Goal: Information Seeking & Learning: Check status

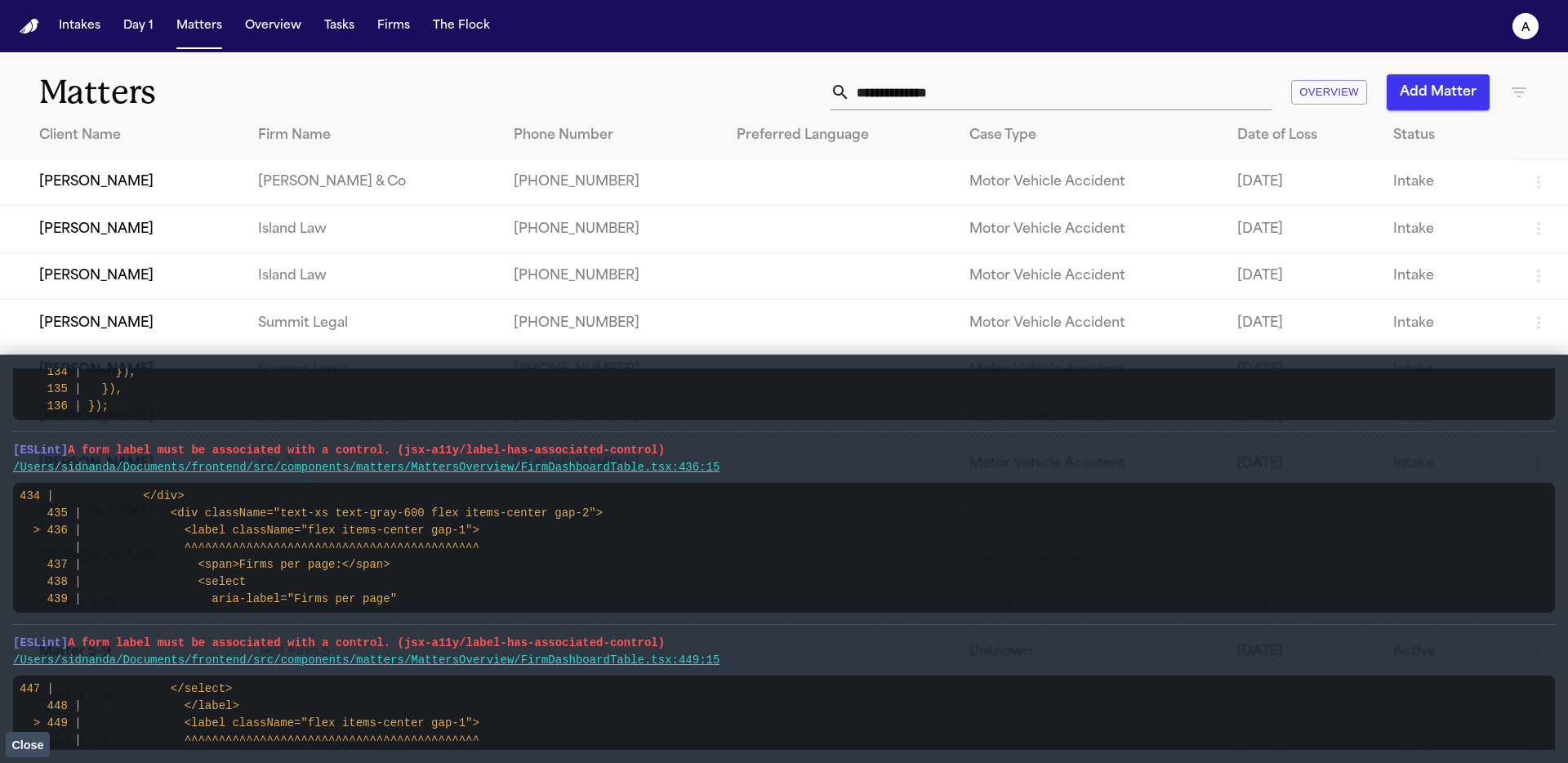
scroll to position [226, 0]
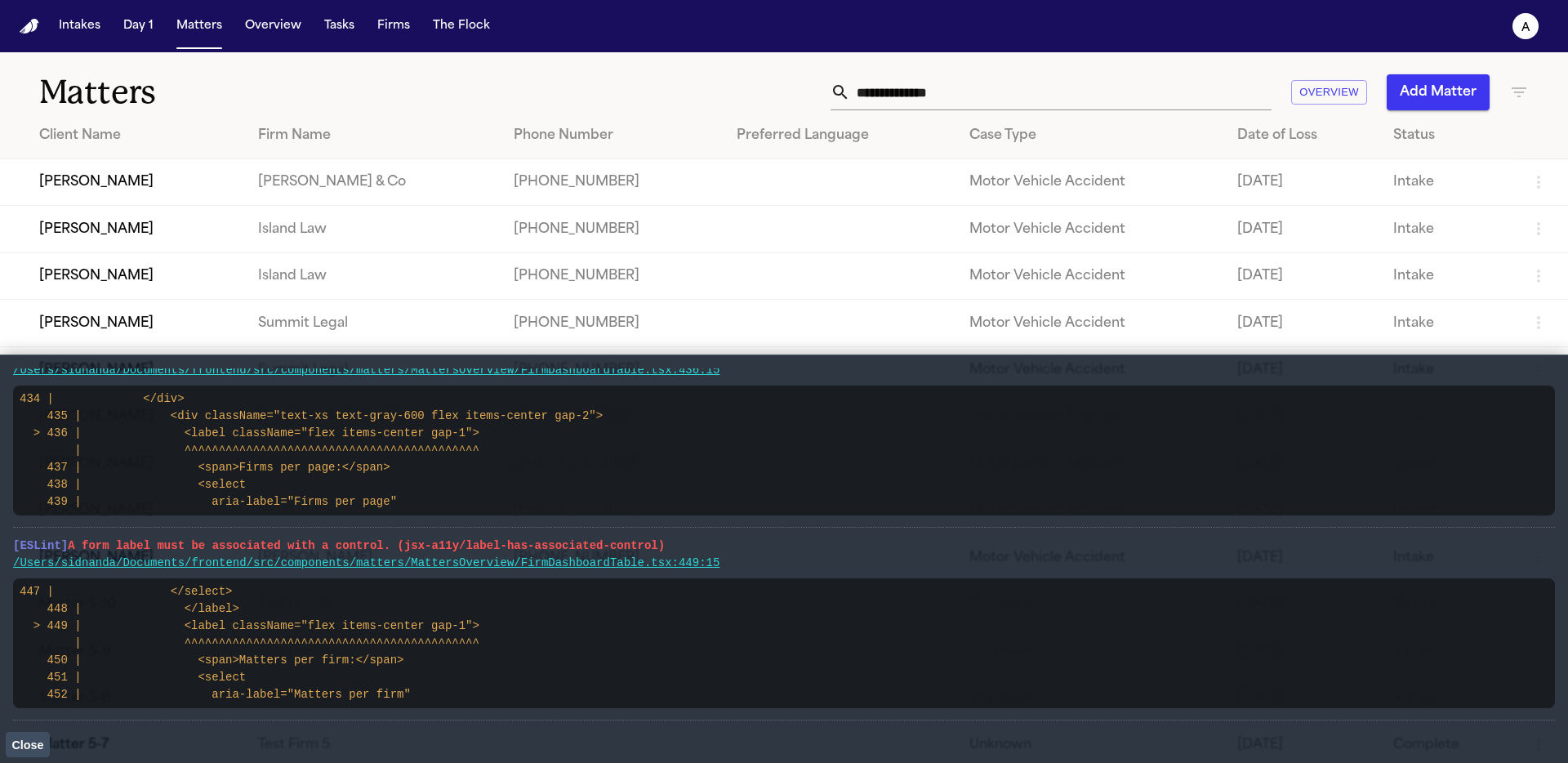
drag, startPoint x: 771, startPoint y: 558, endPoint x: 175, endPoint y: 572, distance: 596.2
click at [175, 572] on li "[ESLint] A form label must be associated with a control. (jsx-a11y/label-has-as…" at bounding box center [784, 623] width 1542 height 193
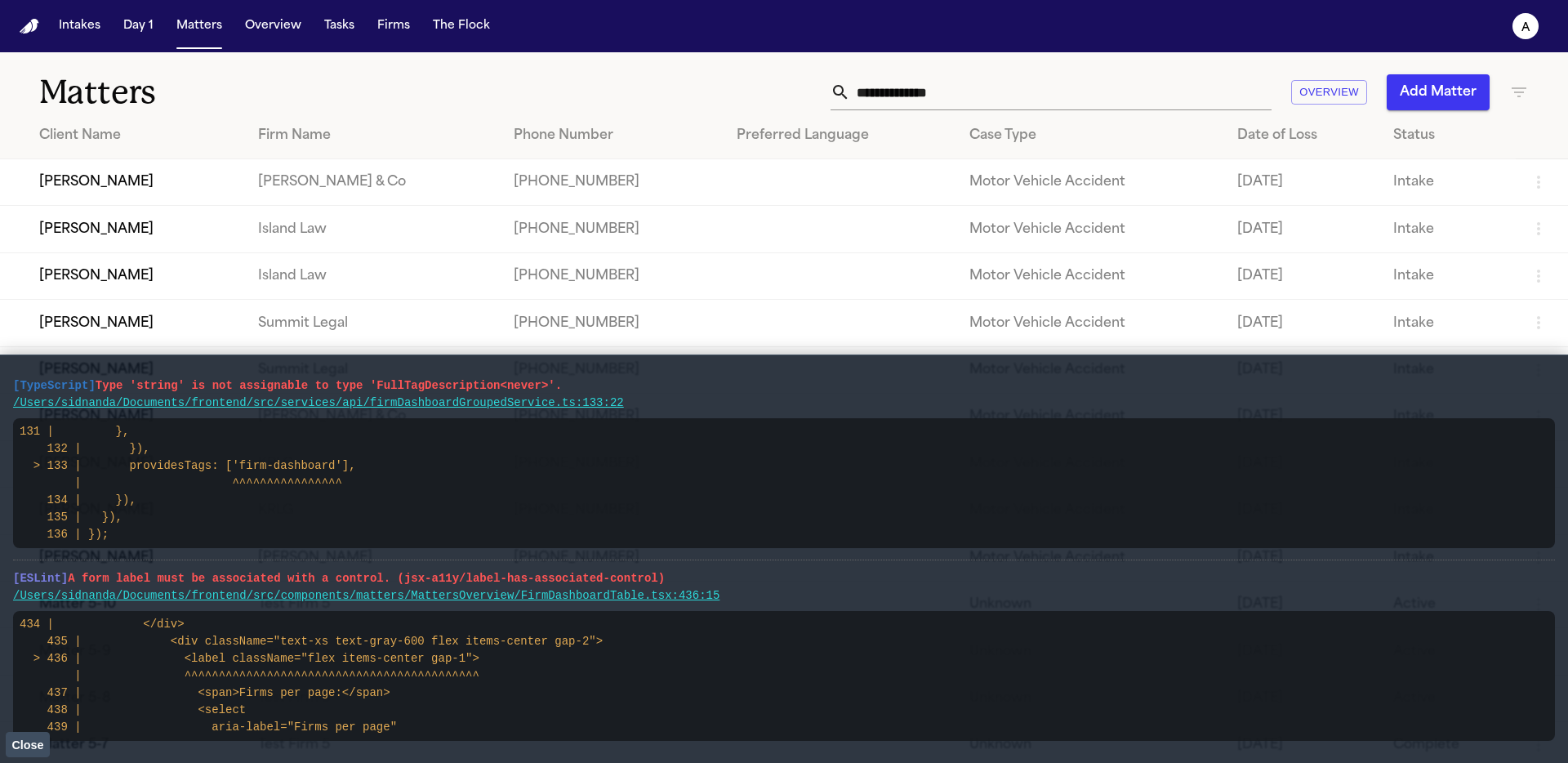
scroll to position [0, 0]
drag, startPoint x: 634, startPoint y: 403, endPoint x: 7, endPoint y: 380, distance: 627.4
click at [7, 380] on main "[TypeScript] Type 'string' is not assignable to type 'FullTagDescription<never>…" at bounding box center [784, 558] width 1568 height 408
drag, startPoint x: 744, startPoint y: 620, endPoint x: 0, endPoint y: 583, distance: 744.9
click at [0, 583] on main "[TypeScript] Type 'string' is not assignable to type 'FullTagDescription<never>…" at bounding box center [784, 558] width 1568 height 408
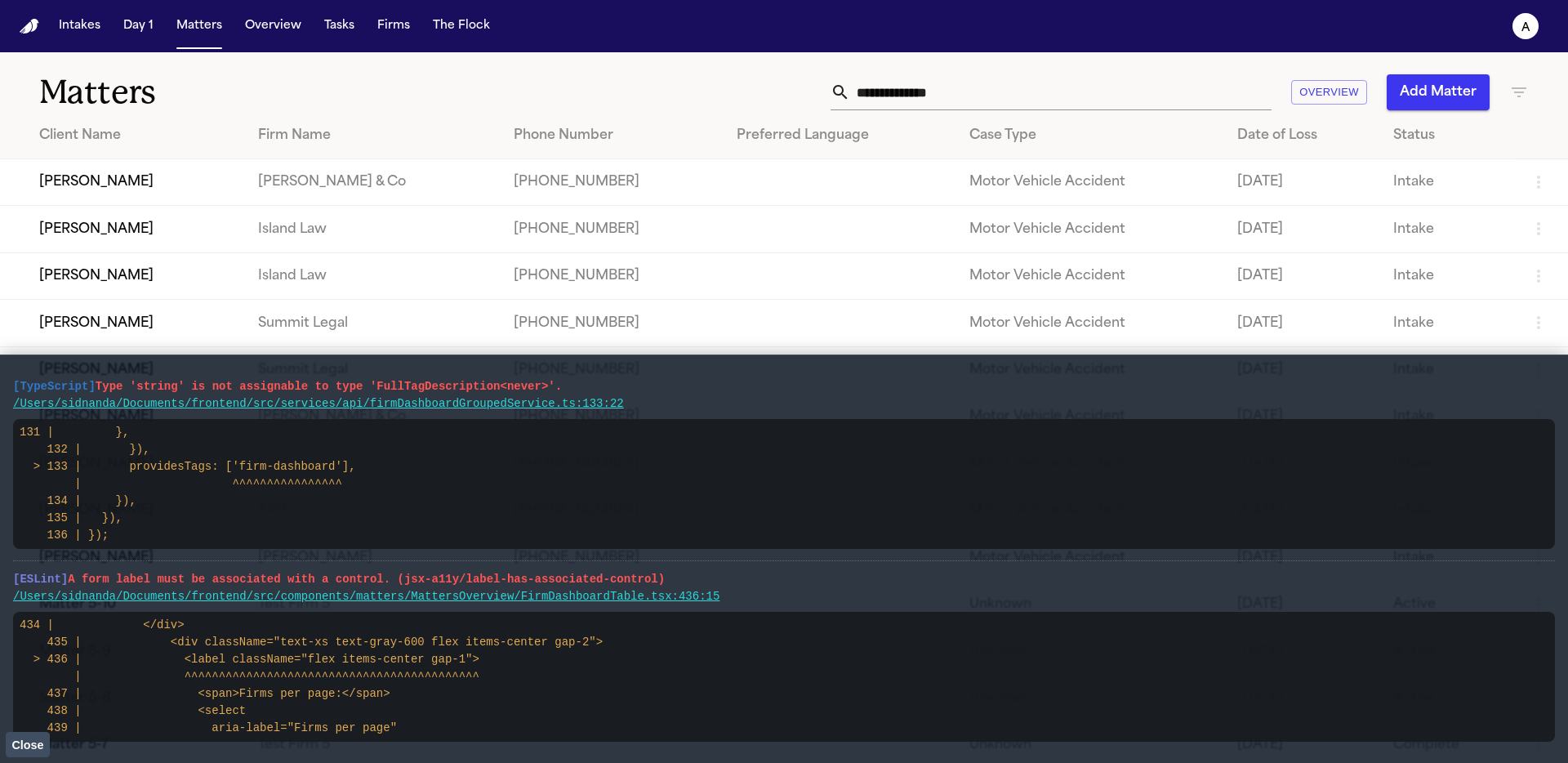
click at [3, 583] on main "[TypeScript] Type 'string' is not assignable to type 'FullTagDescription<never>…" at bounding box center [784, 558] width 1568 height 408
drag, startPoint x: 4, startPoint y: 579, endPoint x: 740, endPoint y: 587, distance: 736.0
click at [740, 587] on main "[TypeScript] Type 'string' is not assignable to type 'FullTagDescription<never>…" at bounding box center [784, 558] width 1568 height 408
click at [247, 35] on button "Overview" at bounding box center [273, 26] width 70 height 30
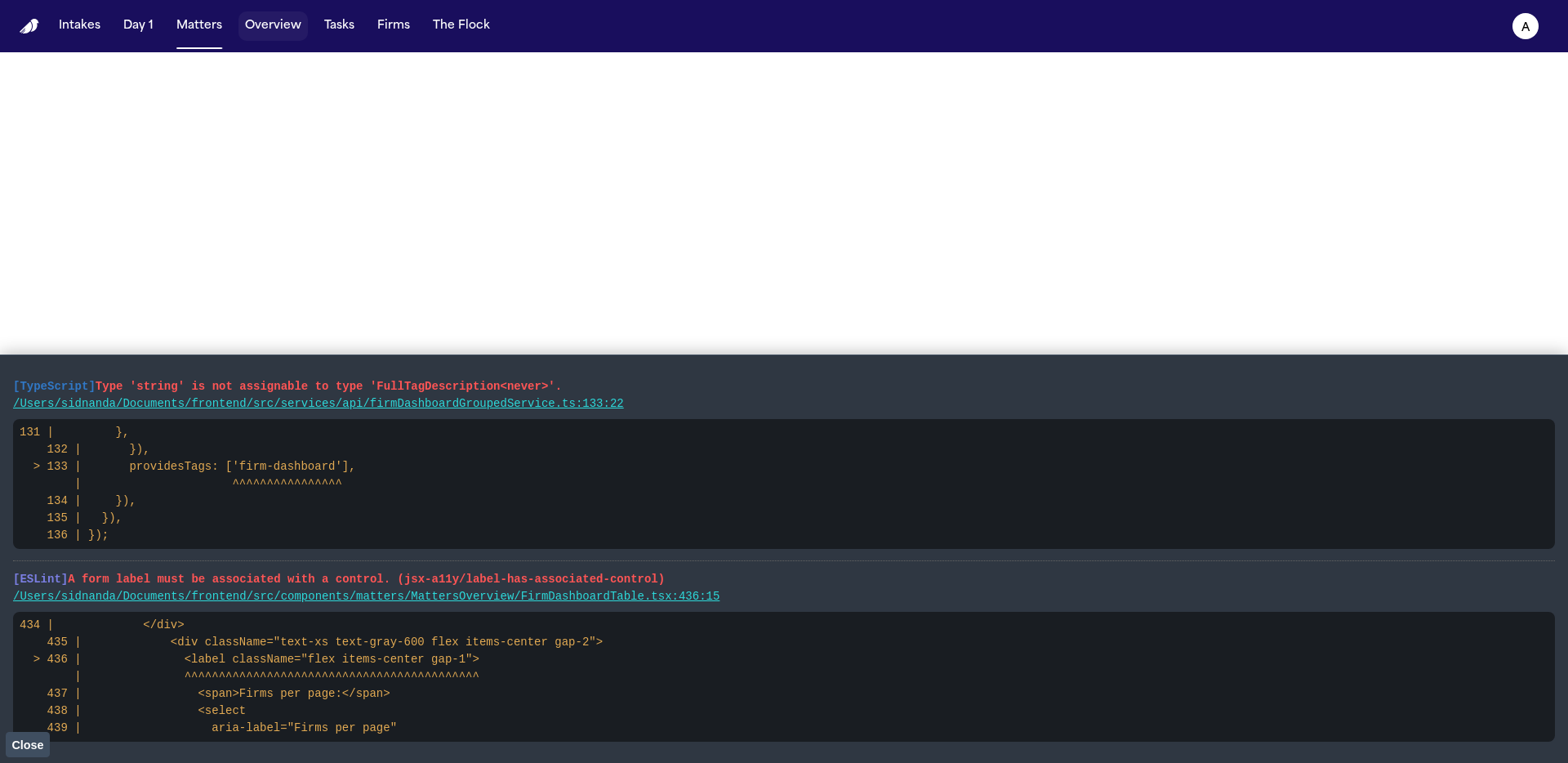
select select "*"
select select "**"
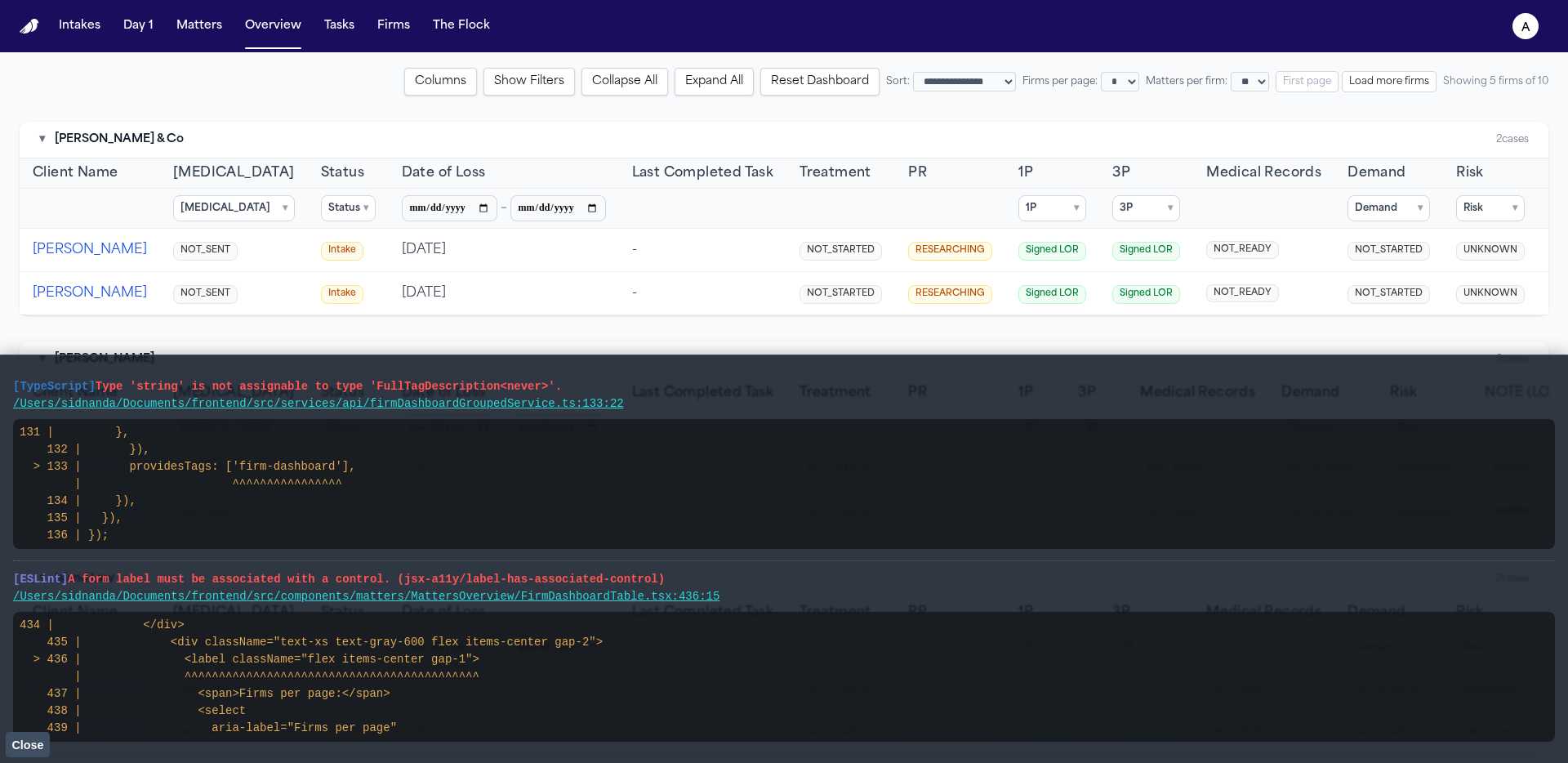
scroll to position [162, 0]
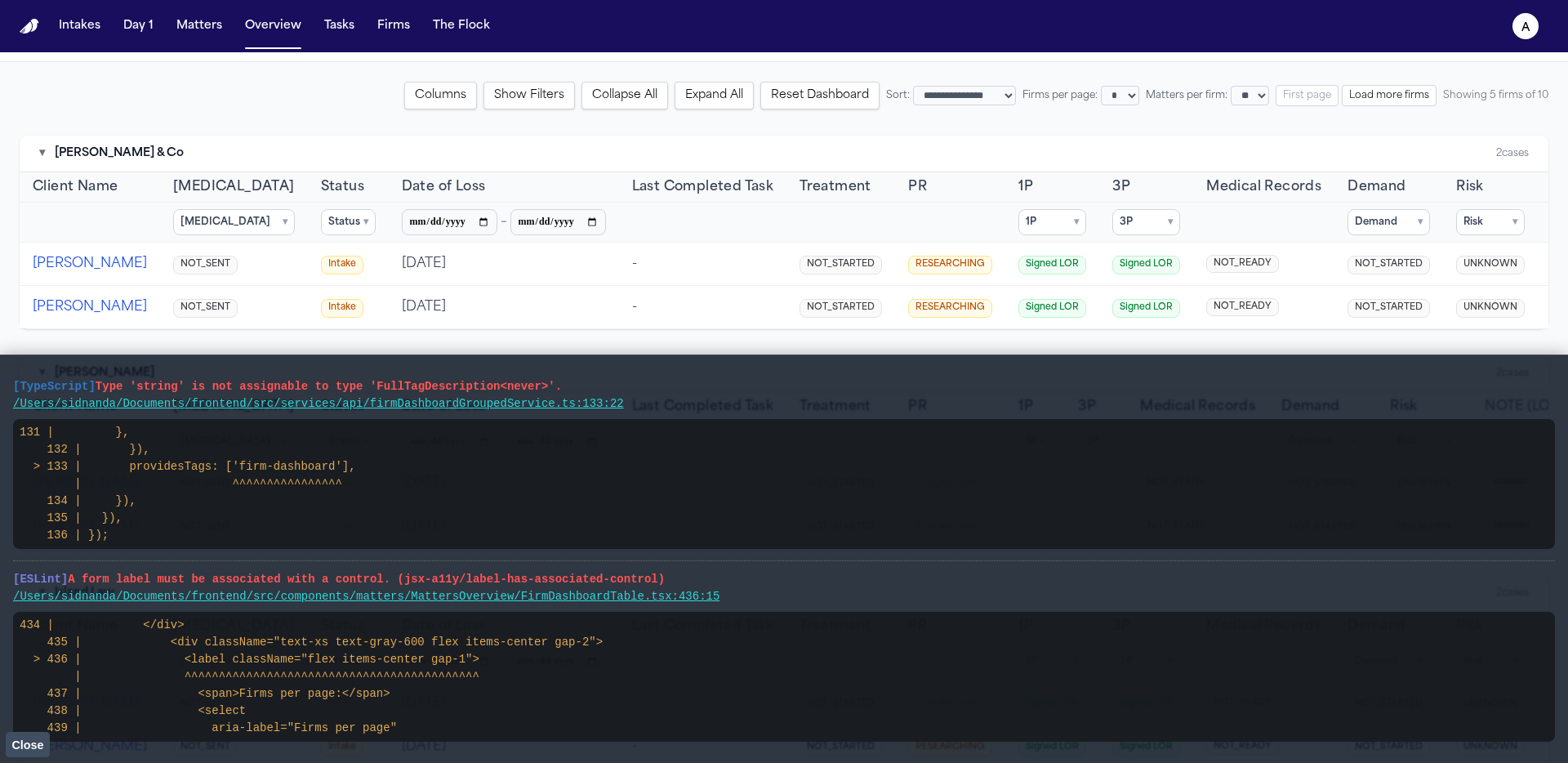
click at [1018, 215] on summary "1P ▾" at bounding box center [1052, 222] width 68 height 26
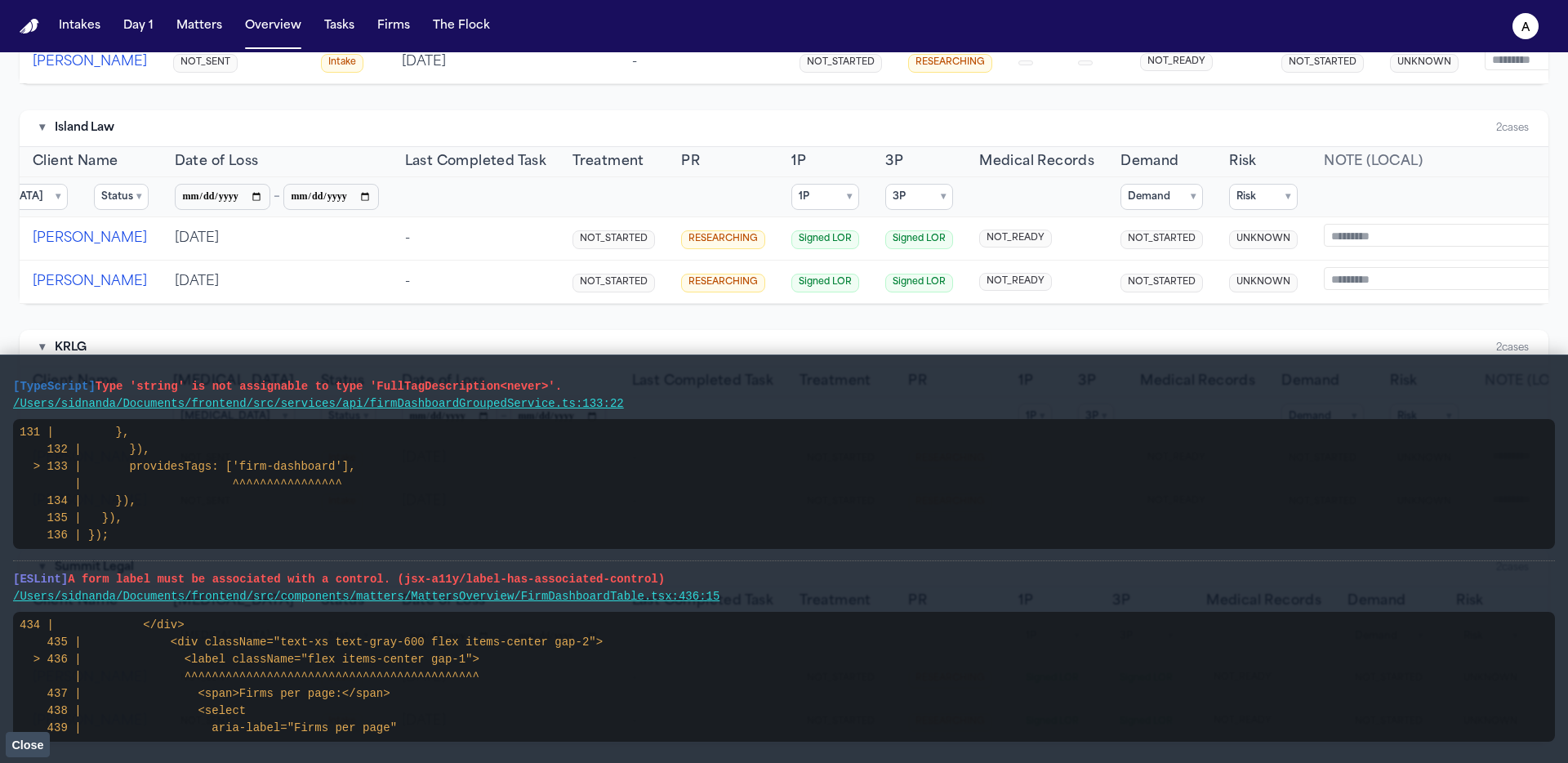
scroll to position [0, 0]
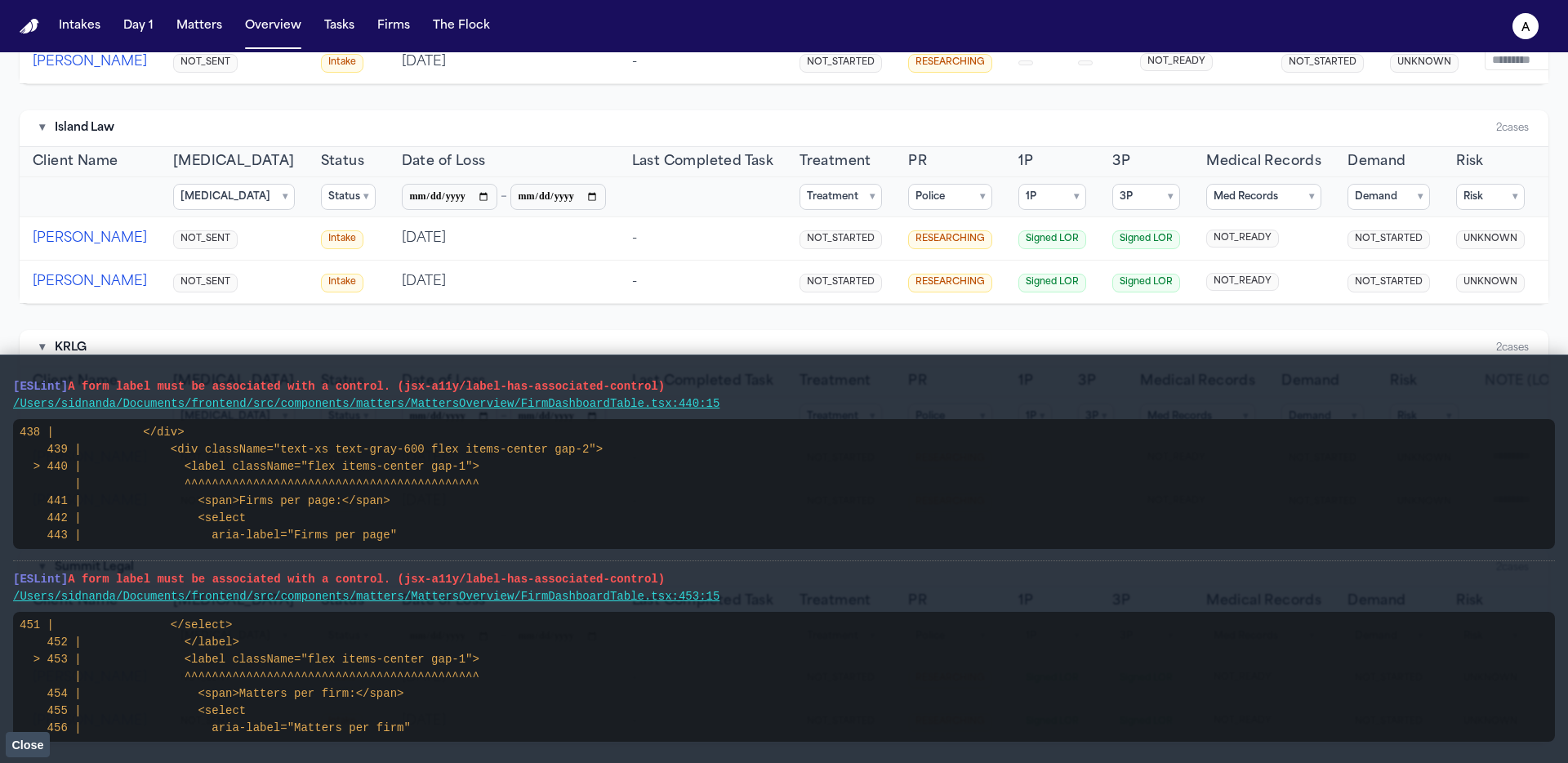
click at [923, 184] on summary "Police ▾" at bounding box center [950, 197] width 84 height 26
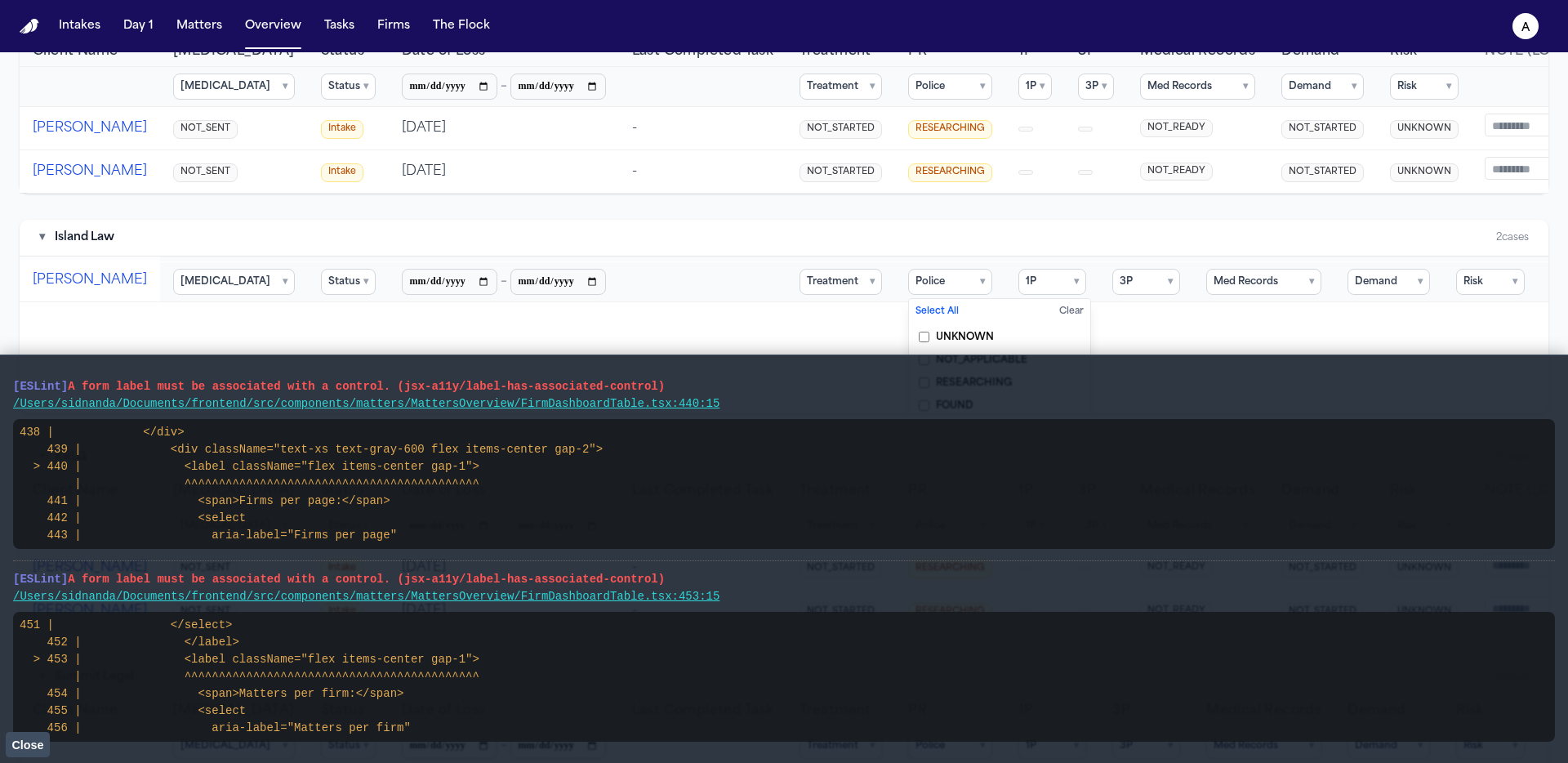
scroll to position [128, 0]
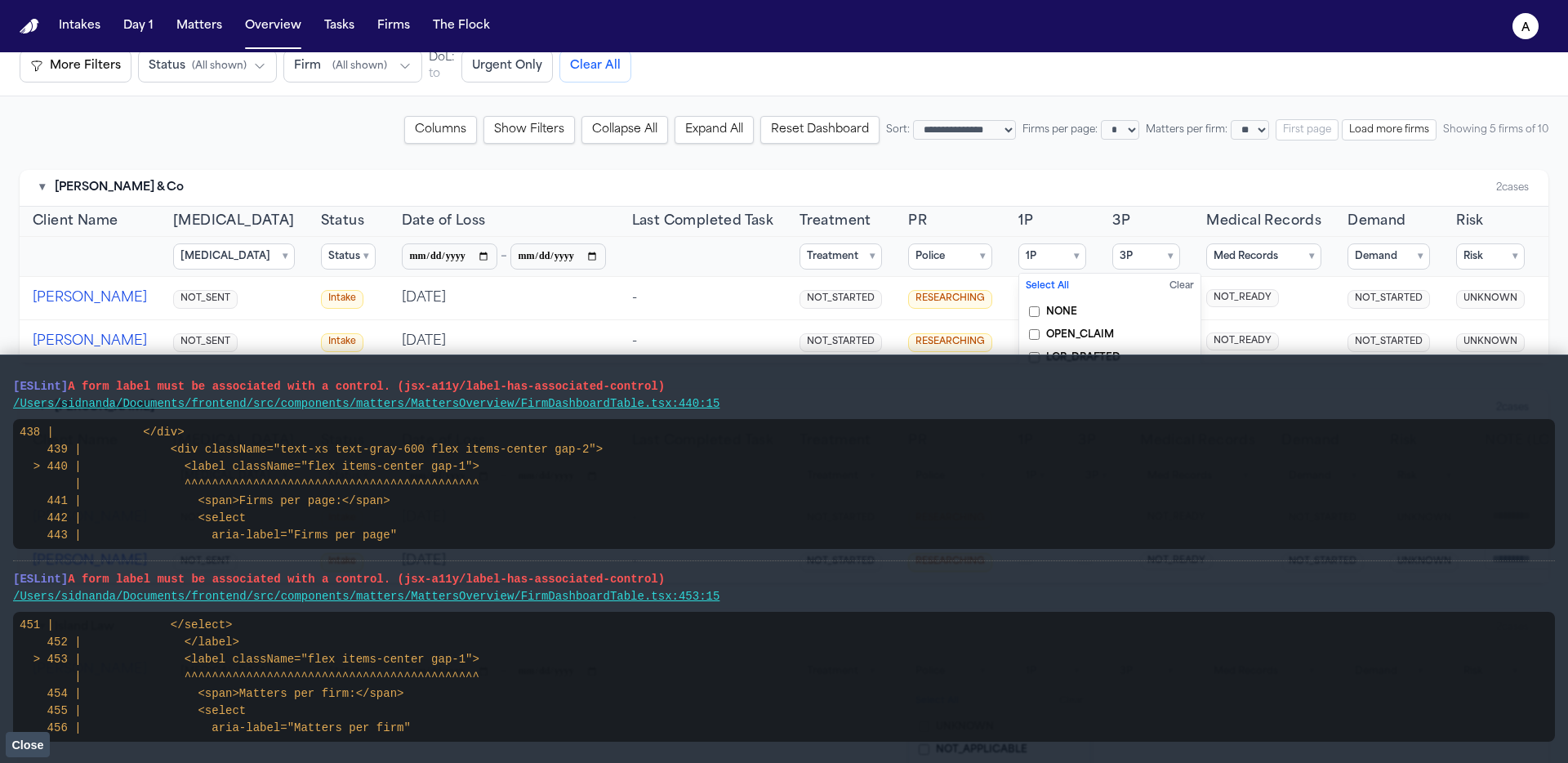
click at [23, 744] on button "Close" at bounding box center [27, 743] width 44 height 24
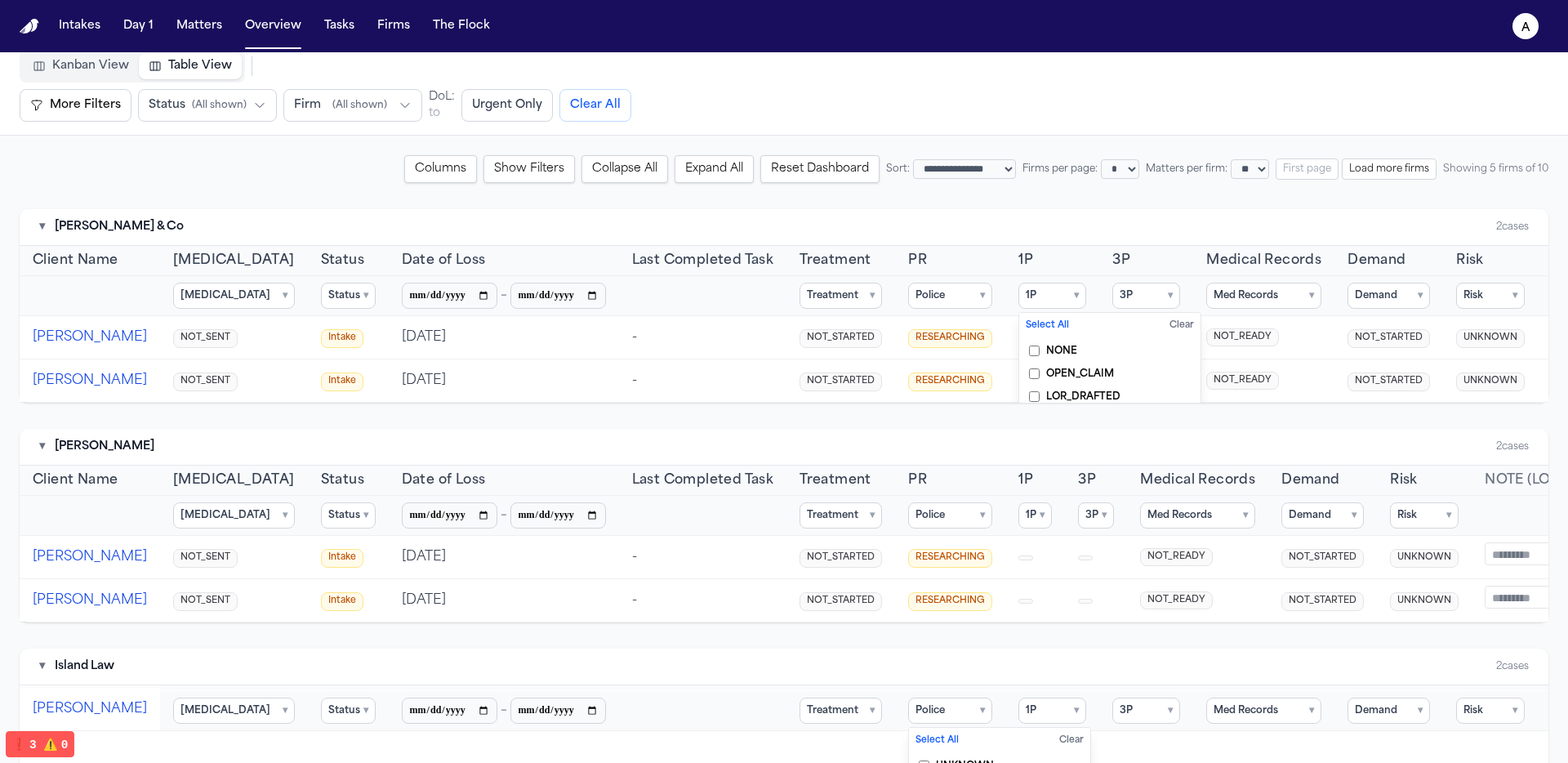
scroll to position [0, 0]
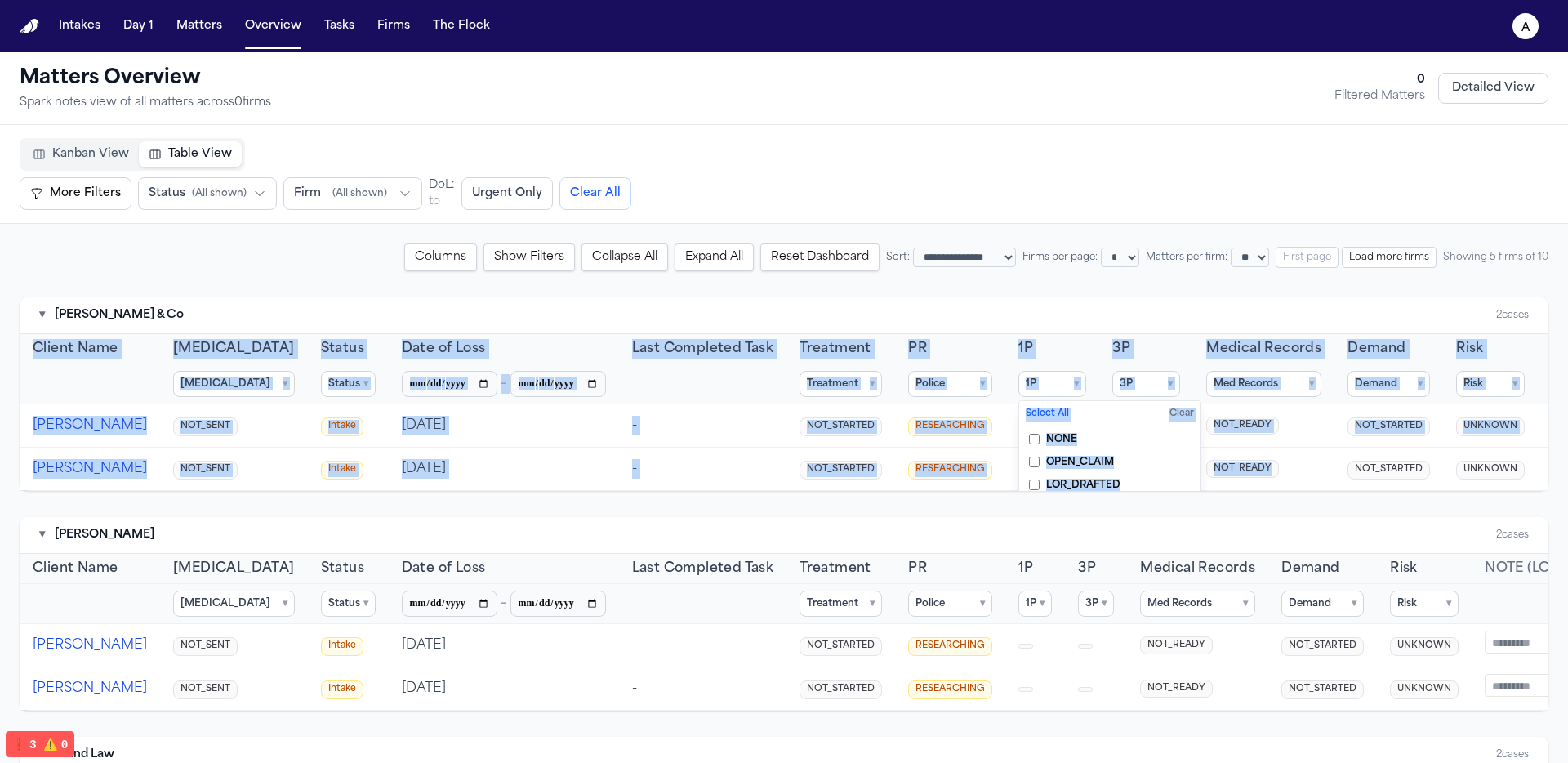
drag, startPoint x: 1223, startPoint y: 529, endPoint x: 1286, endPoint y: 541, distance: 64.1
click at [1286, 491] on div "Client Name [MEDICAL_DATA] Status Date of Loss Last Completed Task Treatment PR…" at bounding box center [784, 413] width 1529 height 157
click at [1363, 254] on button "Load more firms" at bounding box center [1389, 257] width 95 height 21
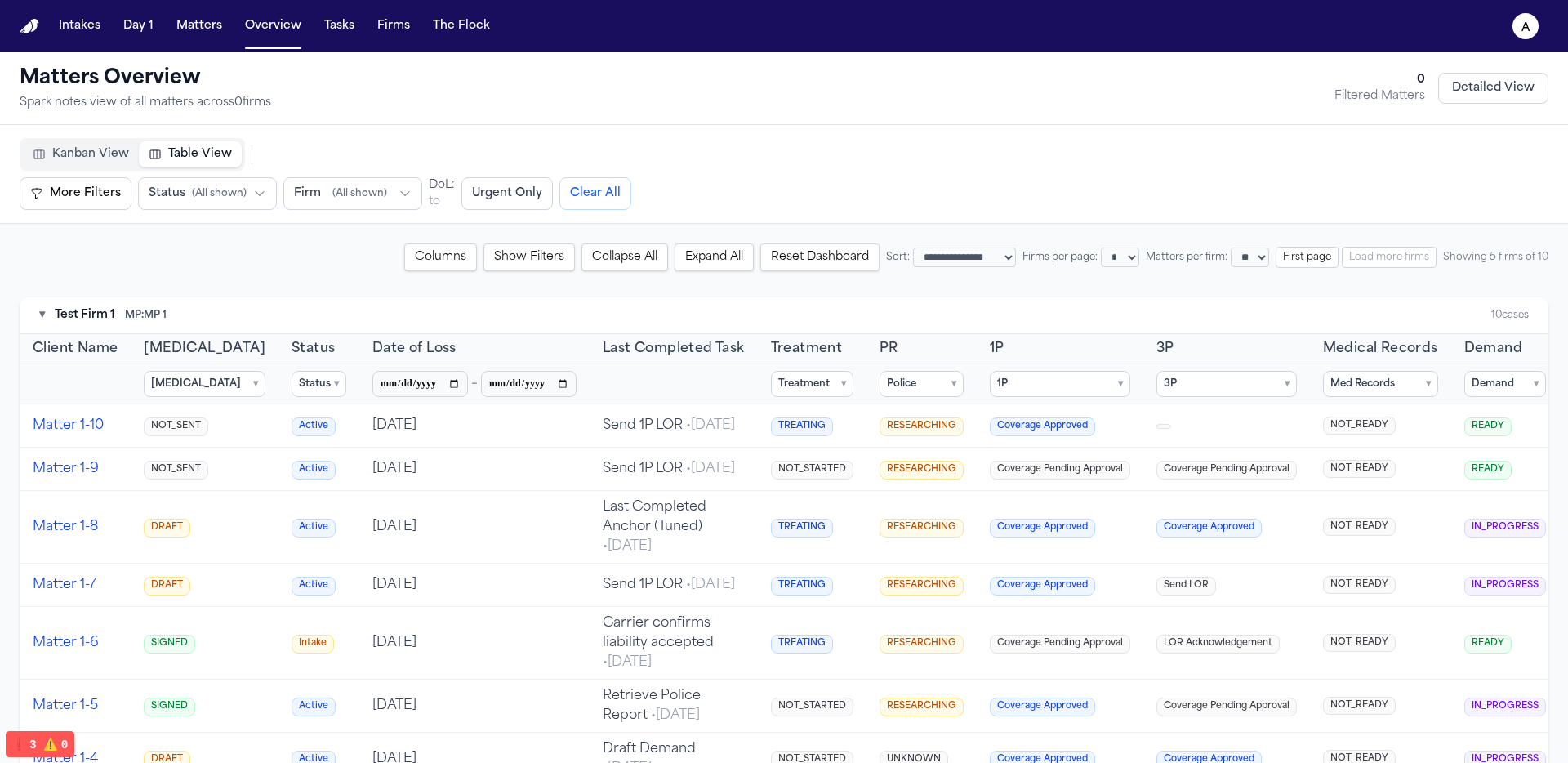
click at [1314, 256] on button "First page" at bounding box center [1307, 257] width 63 height 21
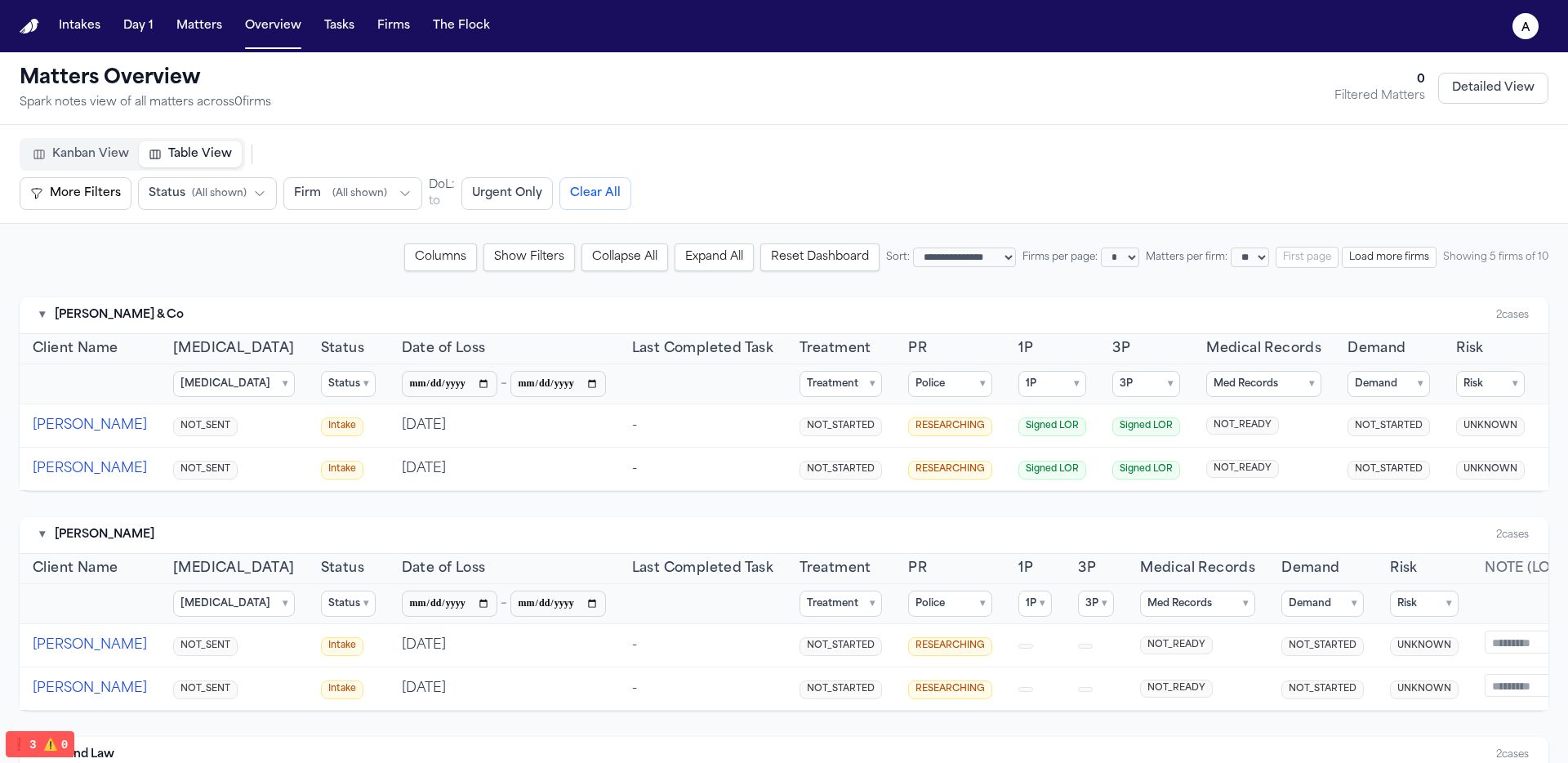
click at [1101, 260] on select "* * ** **" at bounding box center [1120, 257] width 38 height 20
select select "**"
click at [1101, 248] on select "* * ** **" at bounding box center [1120, 257] width 38 height 20
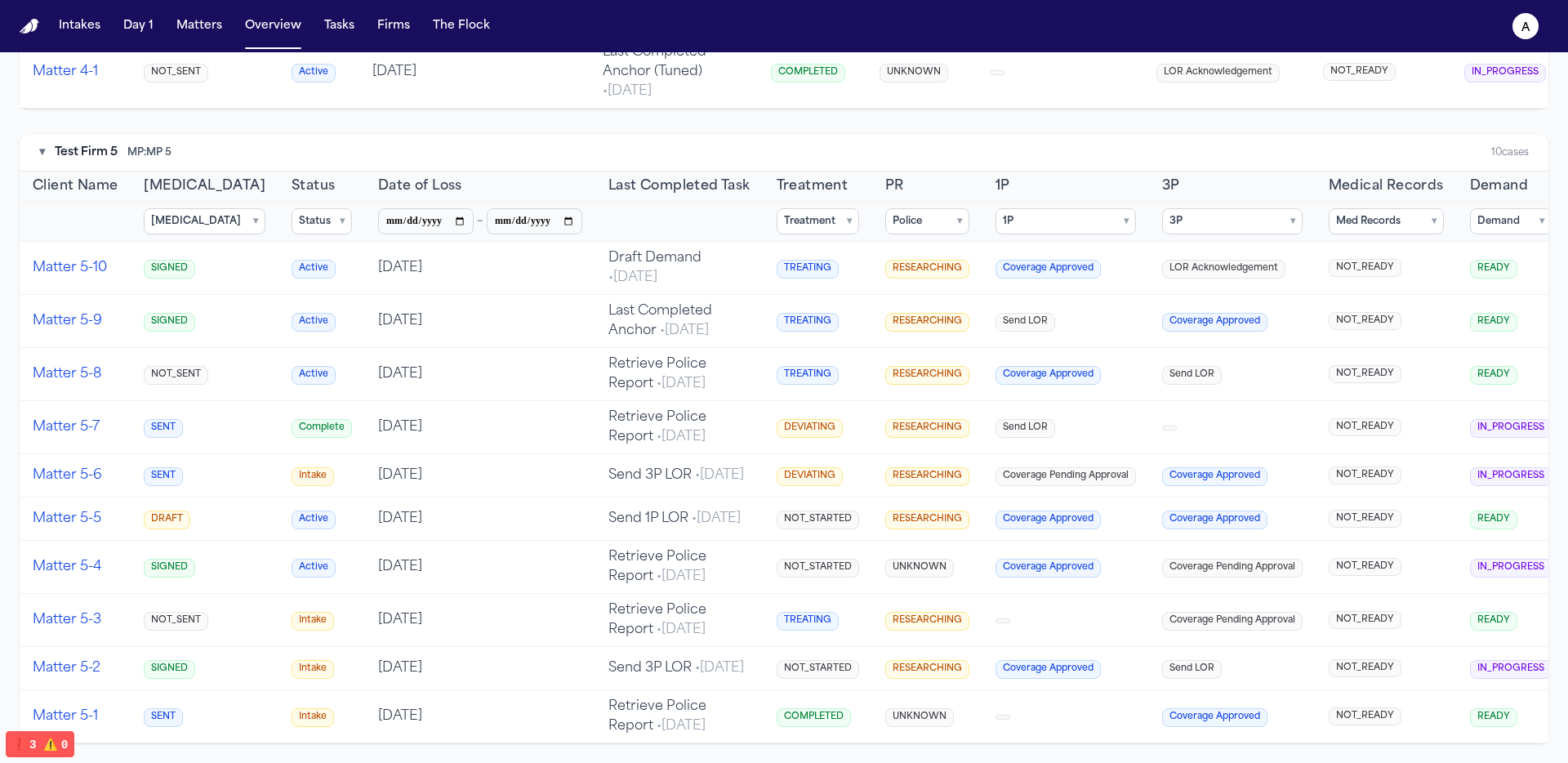
click at [1364, 209] on summary "Med Records ▾" at bounding box center [1386, 222] width 116 height 26
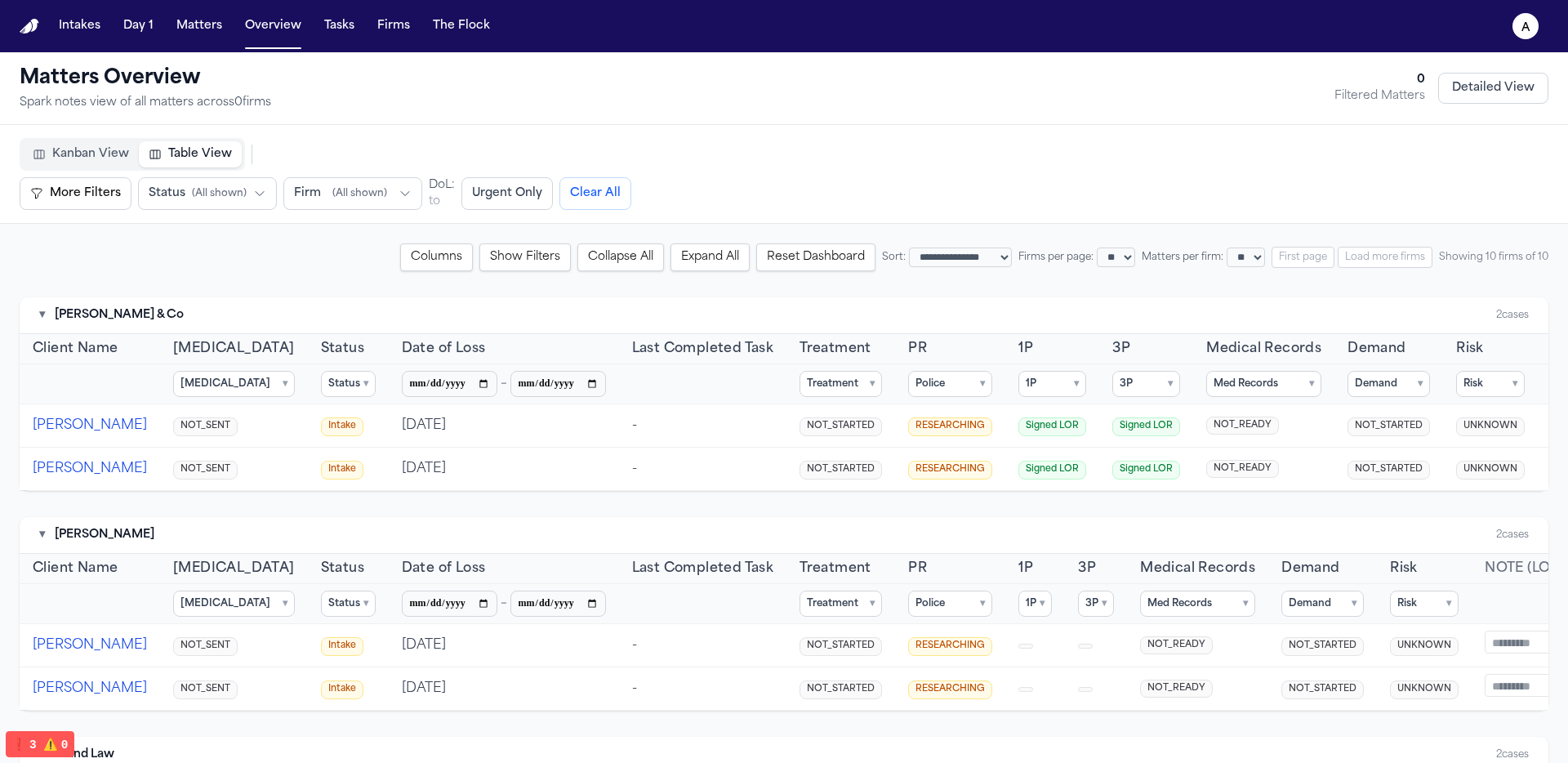
click at [40, 429] on button "[PERSON_NAME]" at bounding box center [89, 425] width 115 height 20
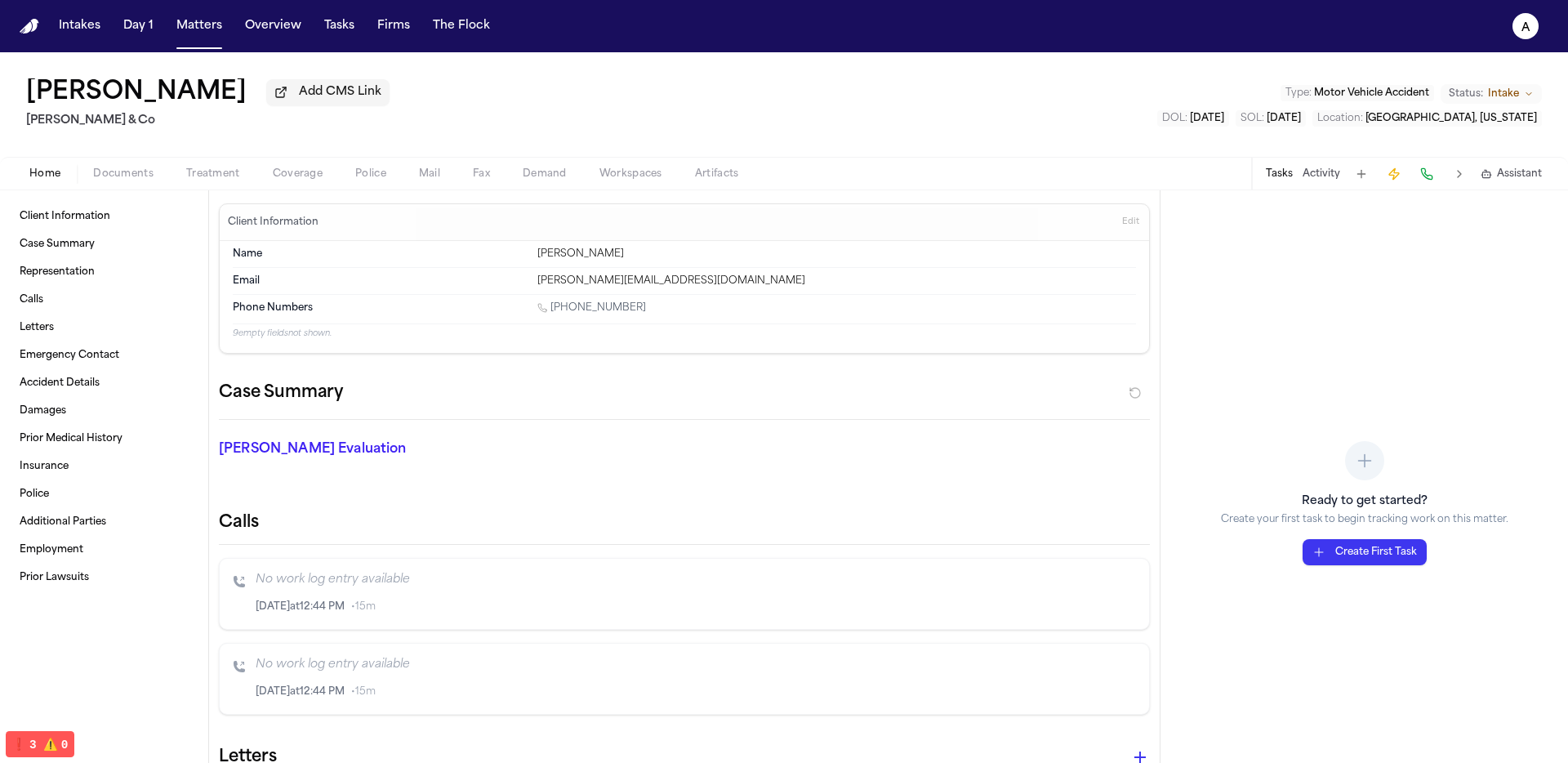
select select "**"
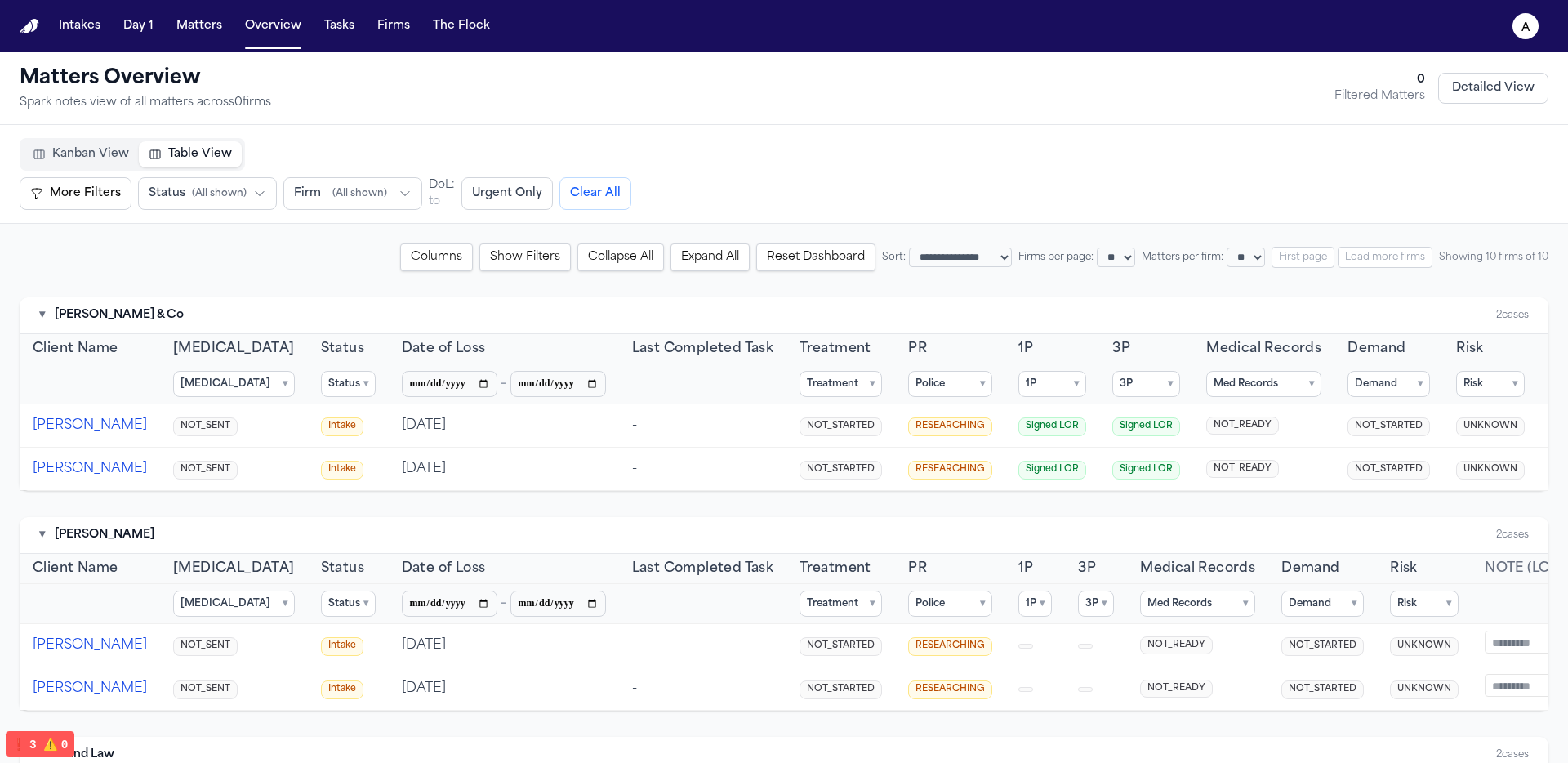
click at [46, 743] on span "⚠️" at bounding box center [50, 744] width 15 height 13
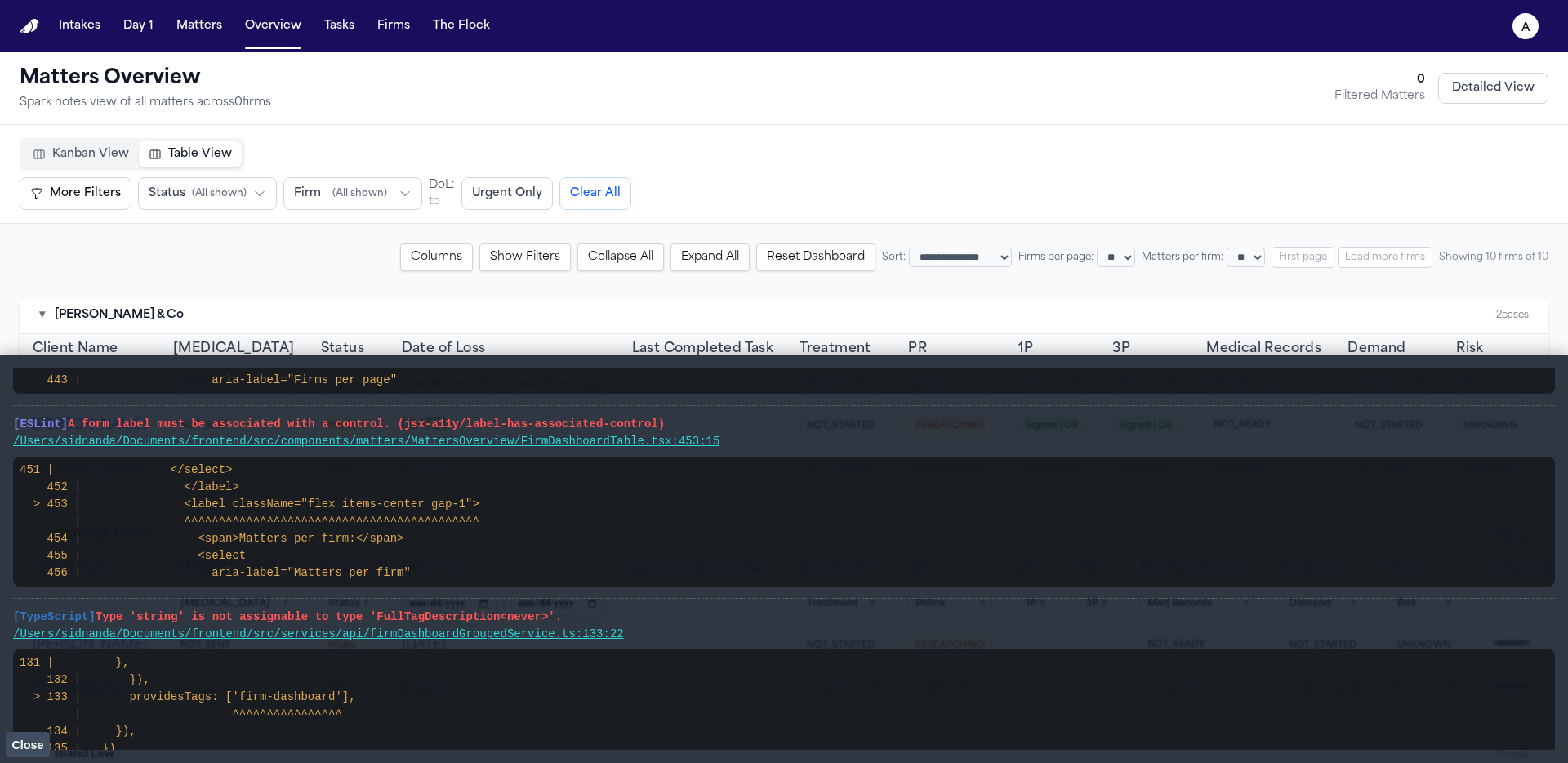
scroll to position [226, 0]
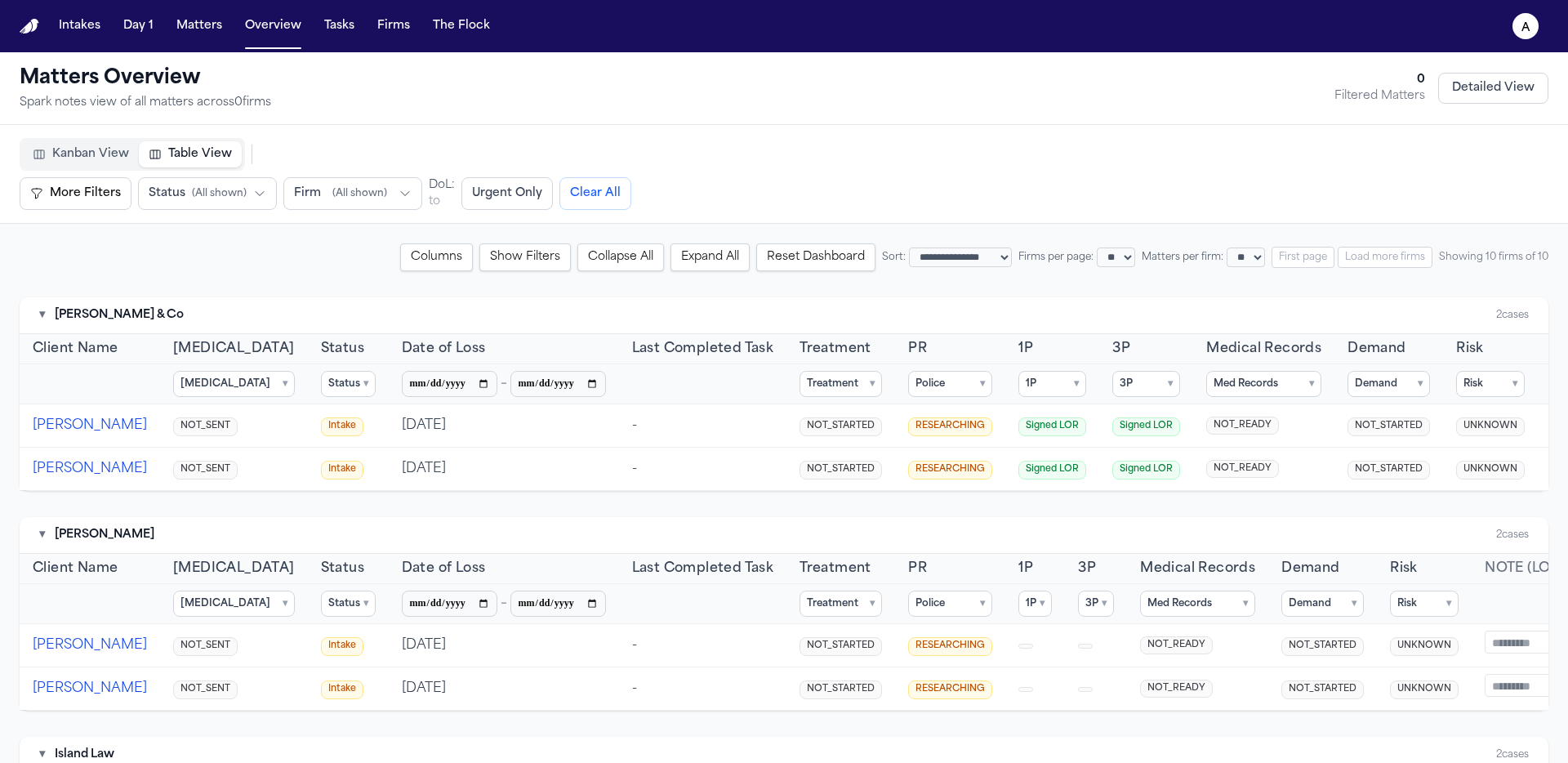
click at [799, 390] on summary "Treatment ▾" at bounding box center [840, 384] width 83 height 26
click at [918, 386] on summary "Police ▾" at bounding box center [950, 384] width 84 height 26
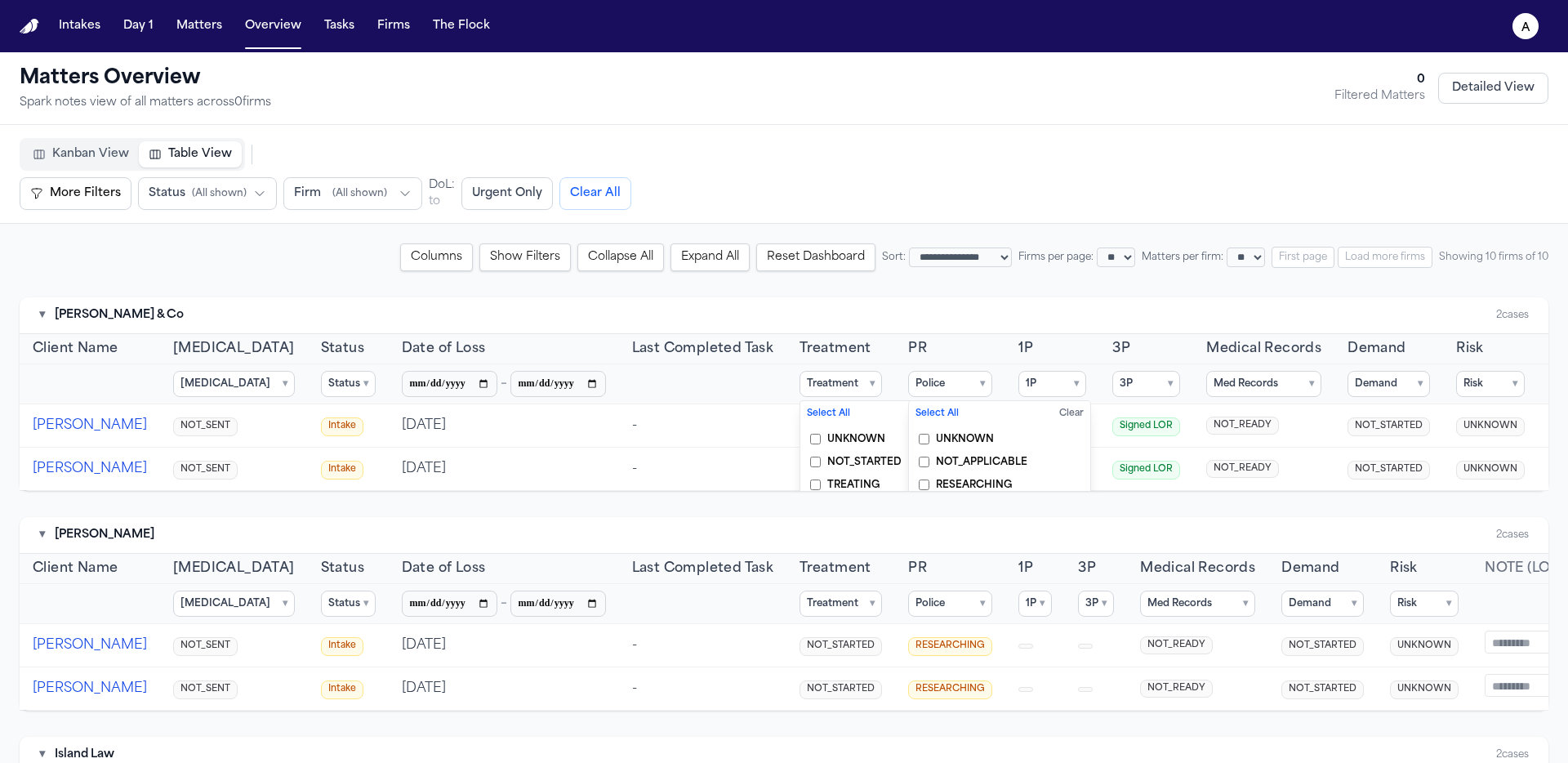
click at [1018, 384] on summary "1P ▾" at bounding box center [1052, 384] width 68 height 26
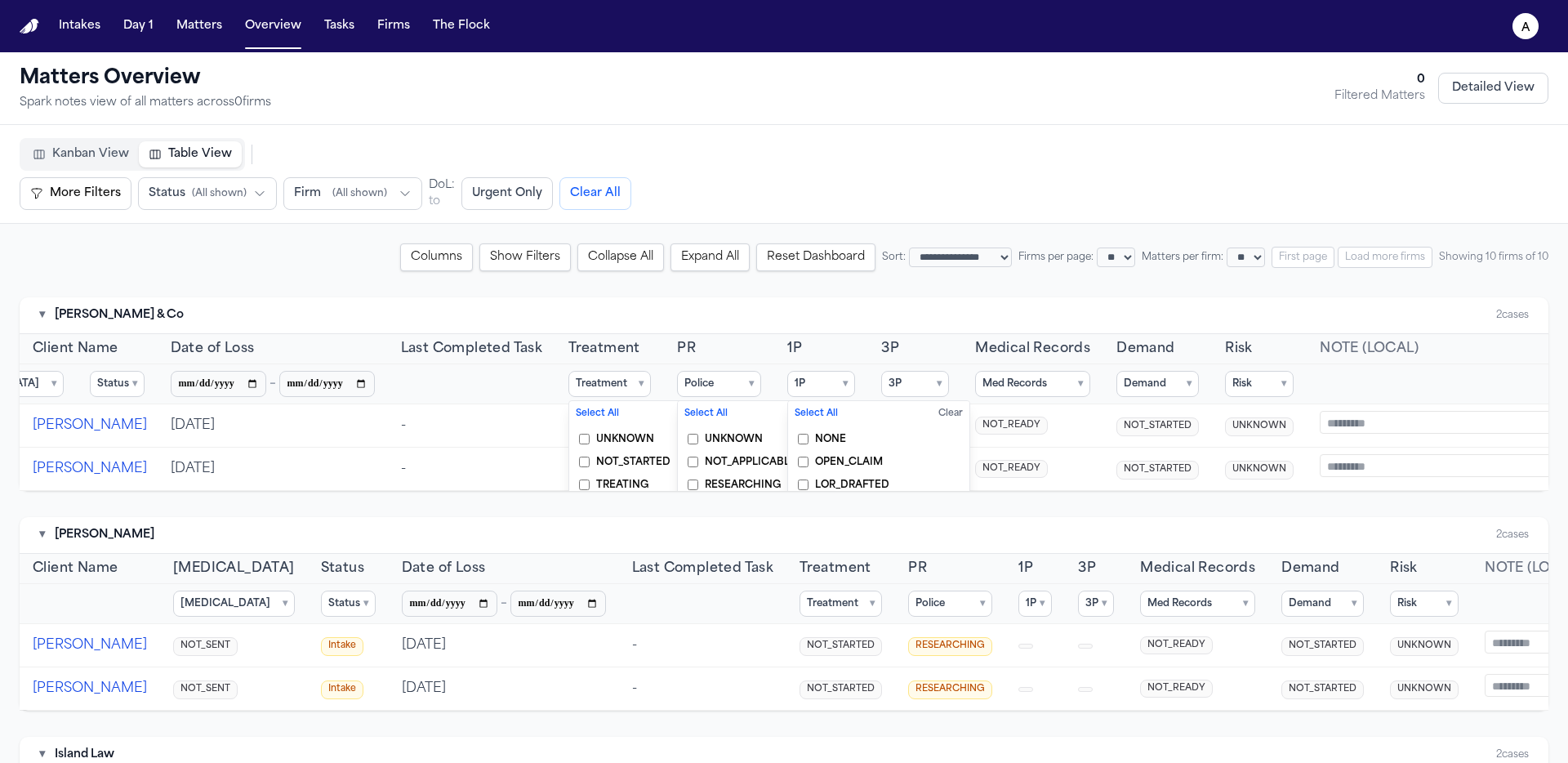
scroll to position [0, 239]
click at [498, 268] on button "Show Filters" at bounding box center [525, 257] width 91 height 28
click at [502, 266] on button "Hide Filters" at bounding box center [528, 257] width 85 height 28
click at [578, 254] on button "Collapse All" at bounding box center [620, 257] width 87 height 28
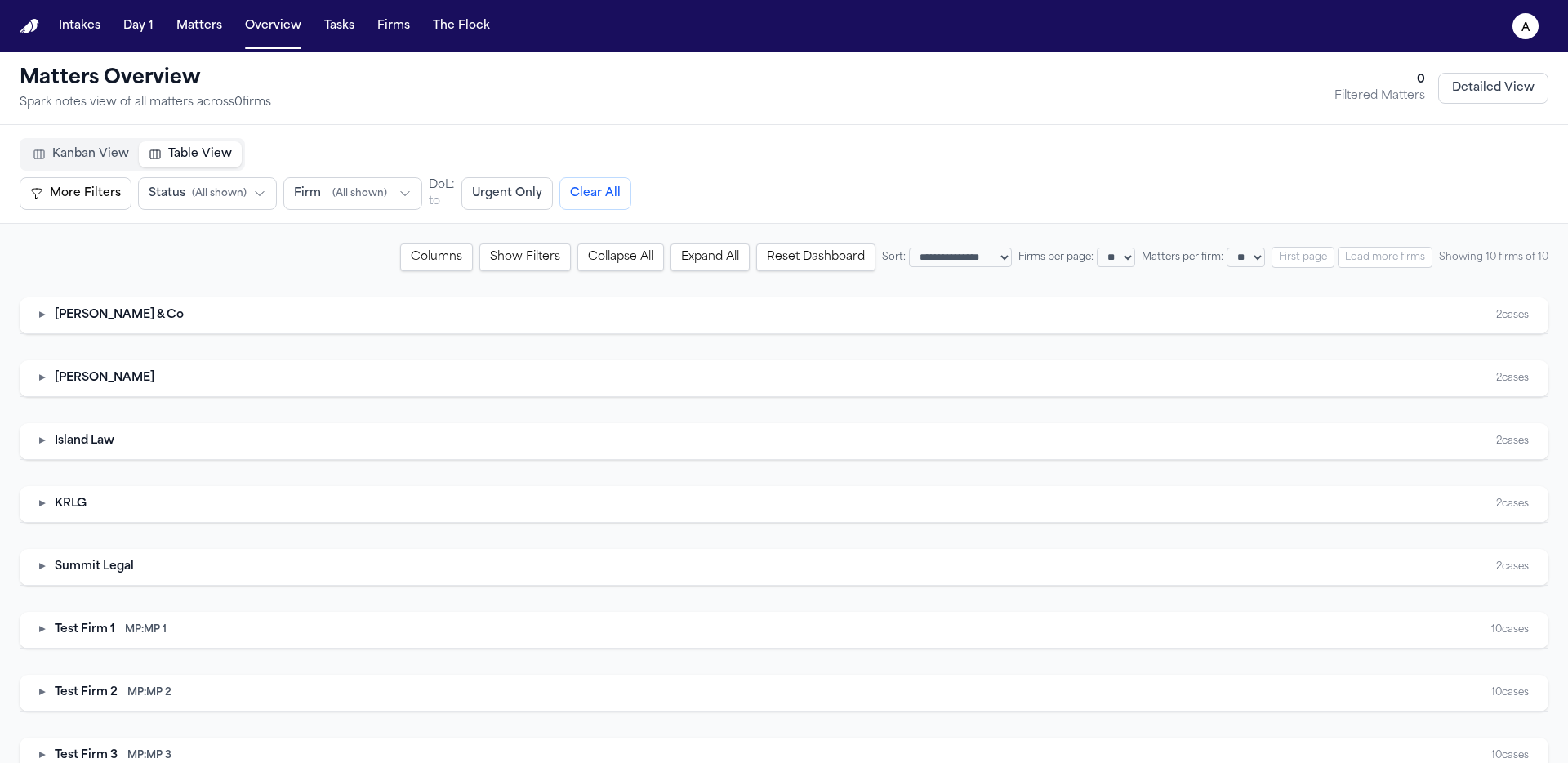
click at [578, 253] on button "Collapse All" at bounding box center [620, 257] width 87 height 28
click at [671, 248] on button "Expand All" at bounding box center [710, 257] width 79 height 28
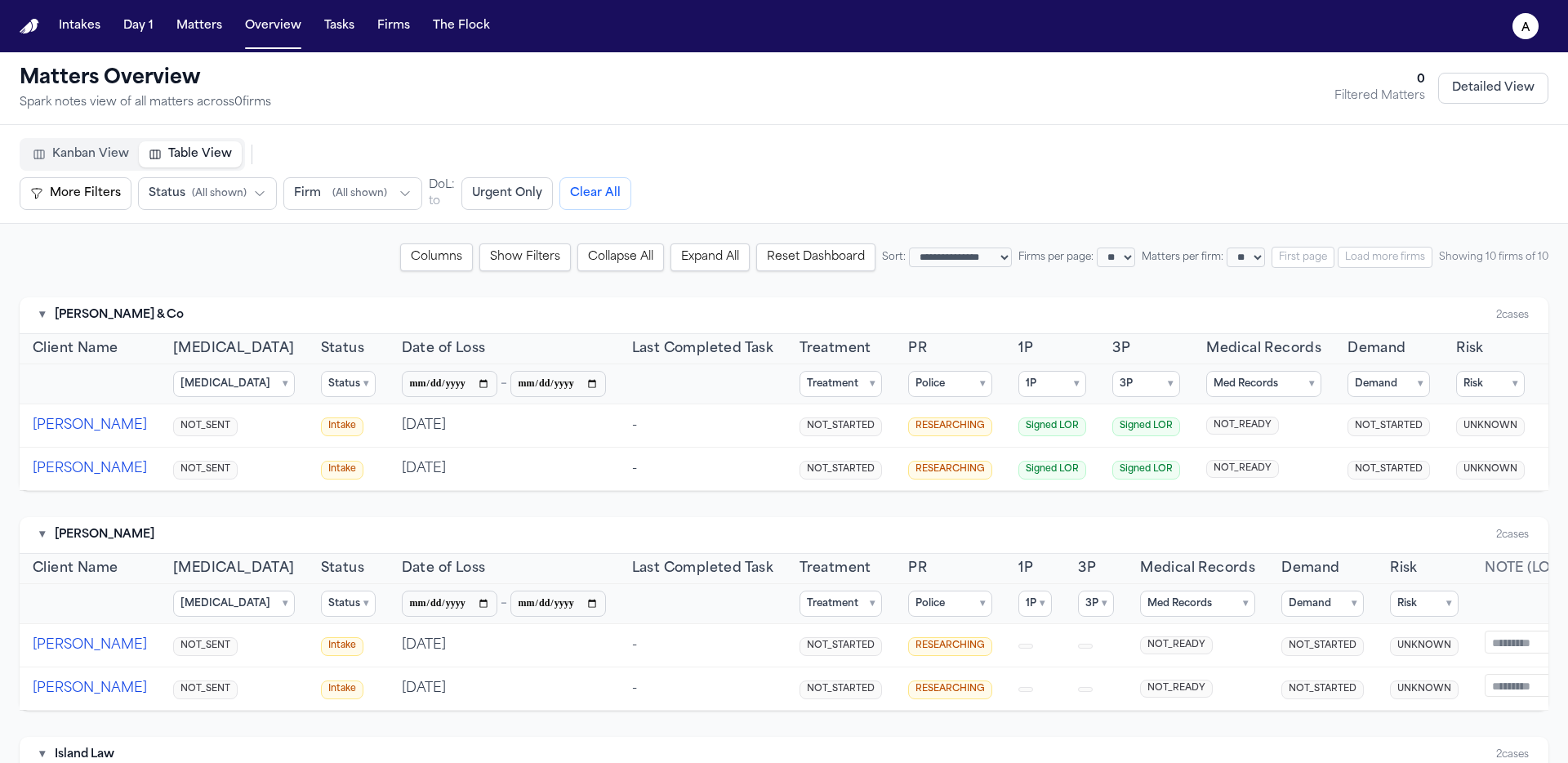
click at [908, 390] on summary "Police ▾" at bounding box center [950, 384] width 84 height 26
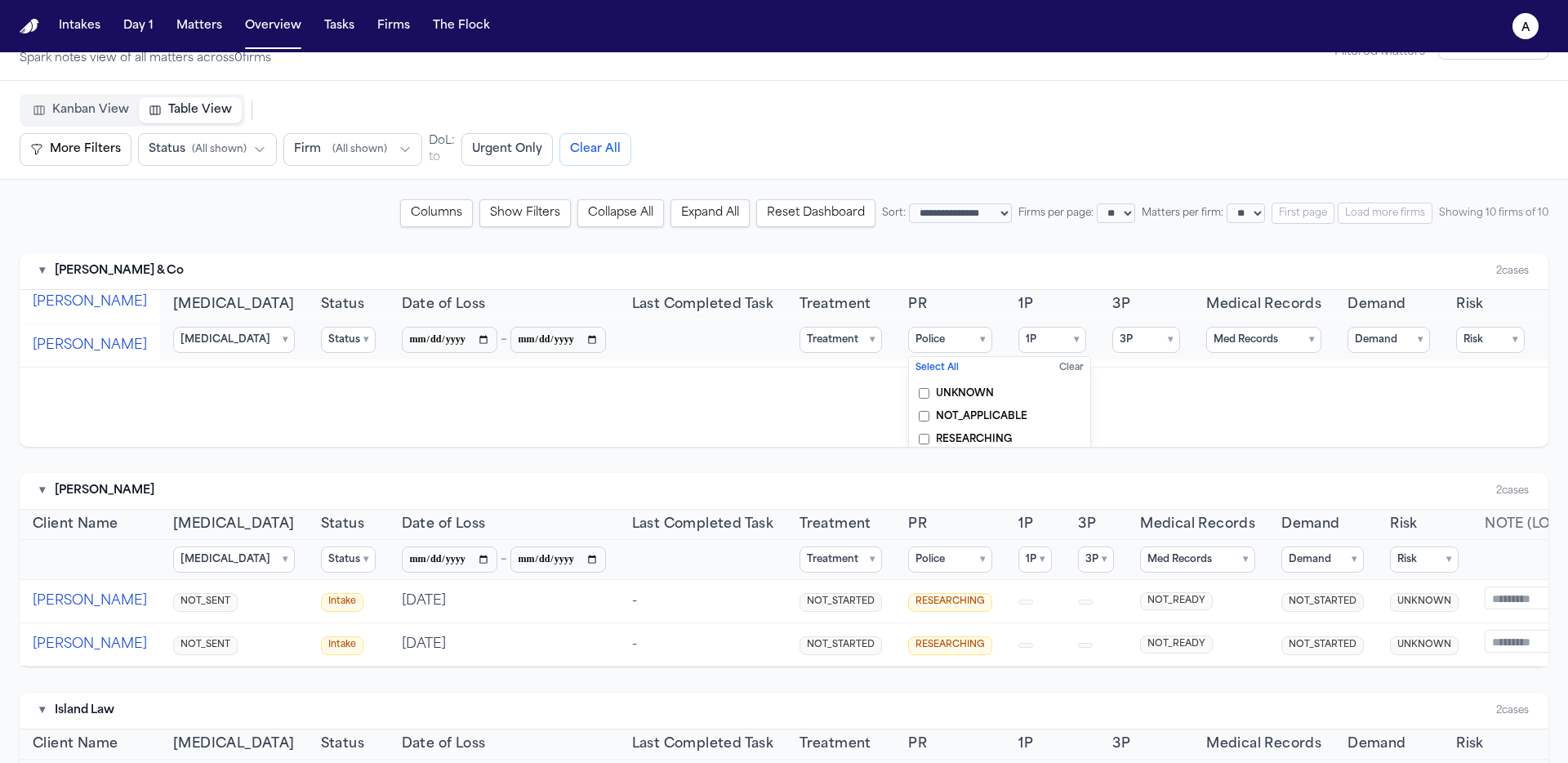
scroll to position [0, 0]
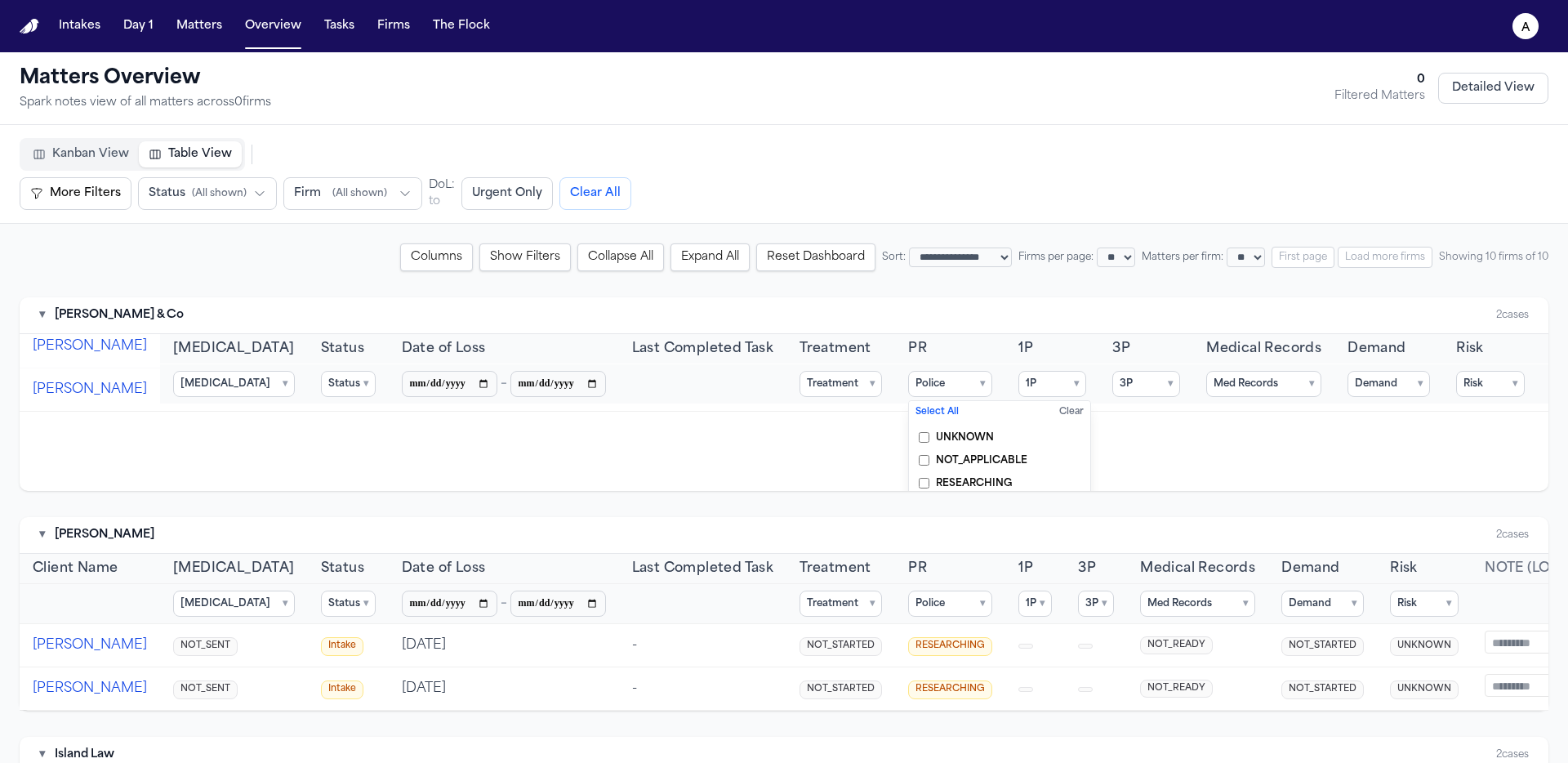
click at [916, 396] on summary "Police ▾" at bounding box center [950, 384] width 84 height 26
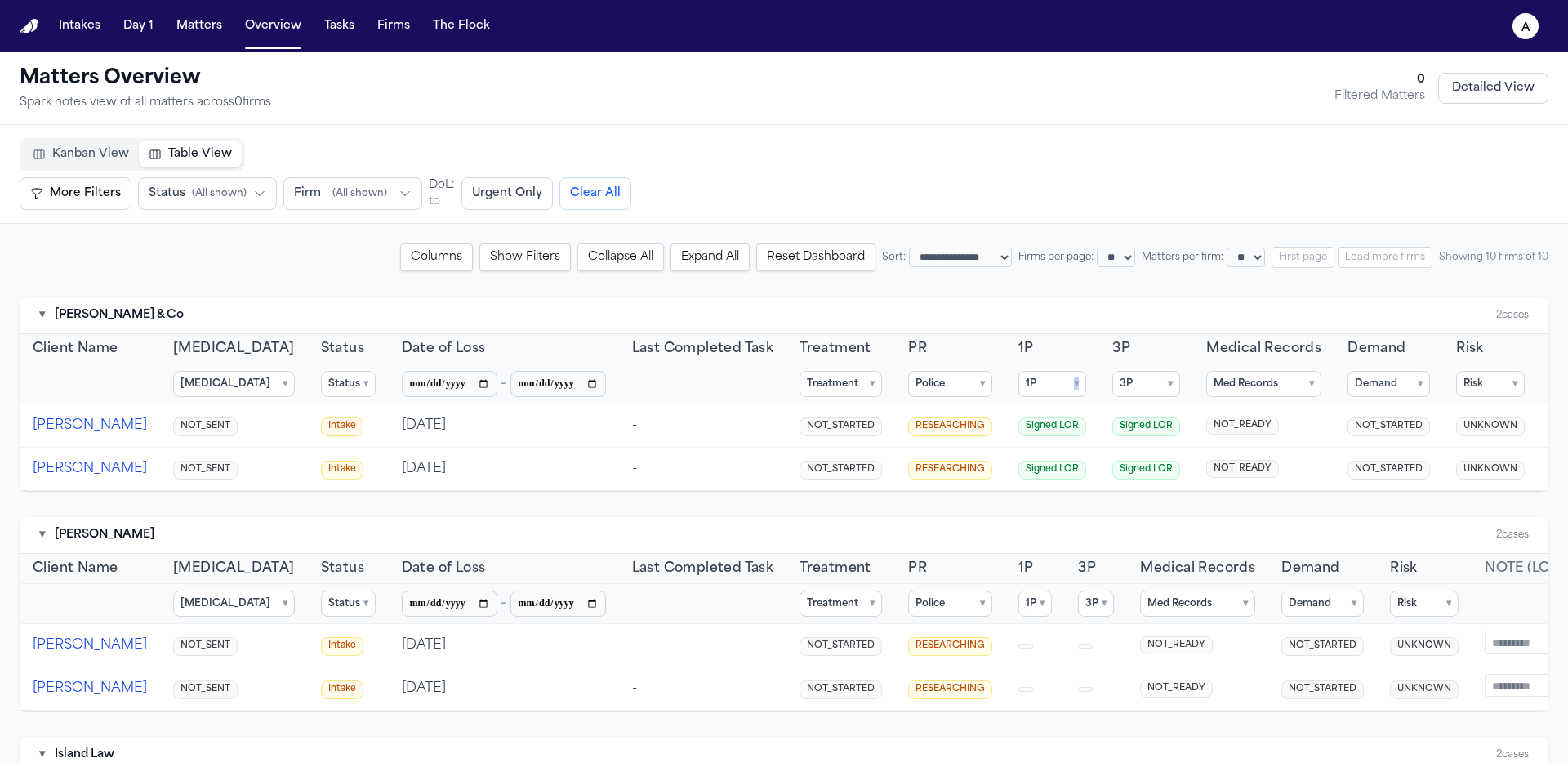
click at [1074, 388] on span "▾" at bounding box center [1076, 384] width 5 height 13
click at [799, 388] on button "Treatment ▾" at bounding box center [840, 384] width 83 height 26
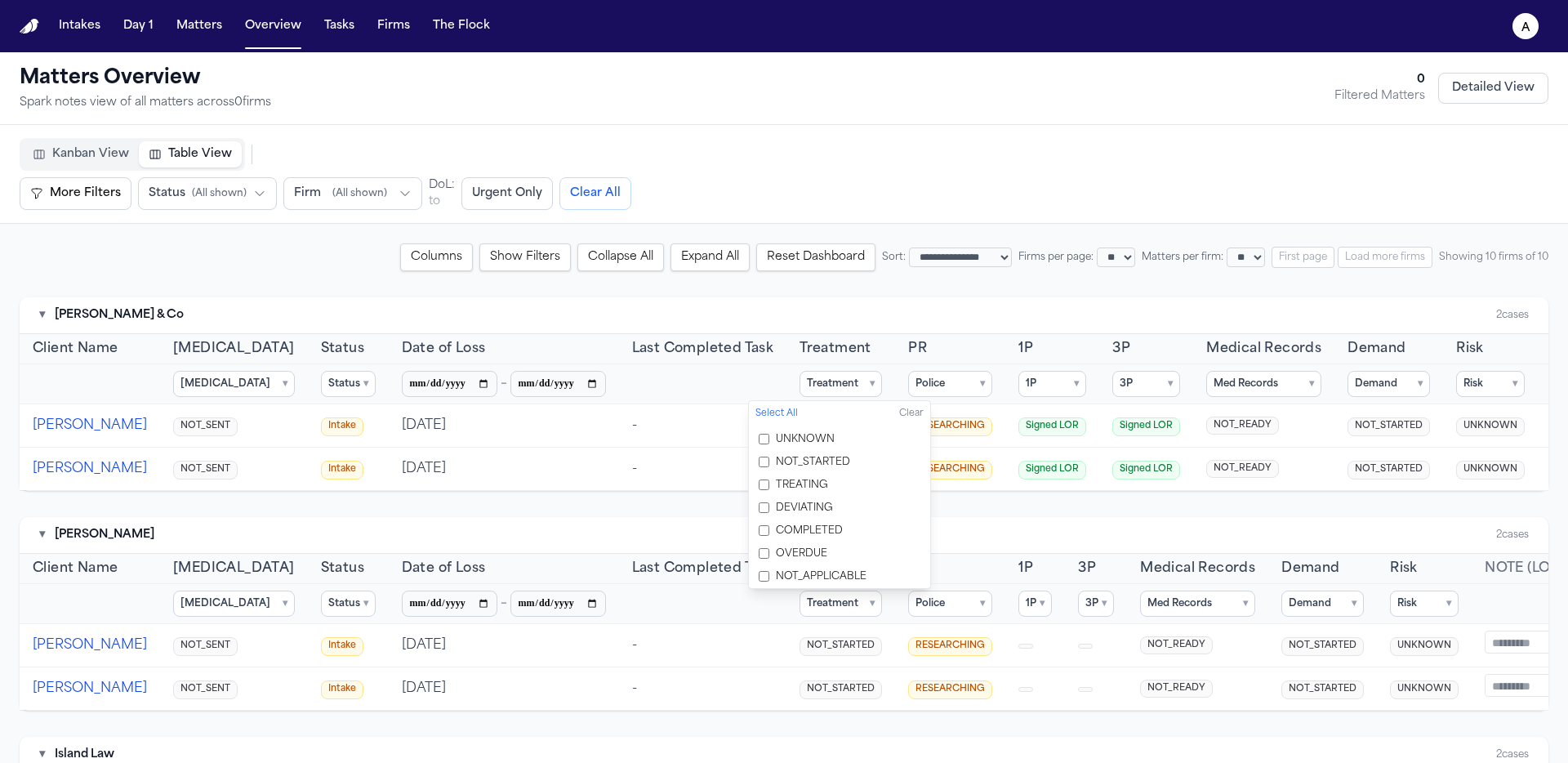
click at [799, 388] on button "Treatment ▾" at bounding box center [840, 384] width 83 height 26
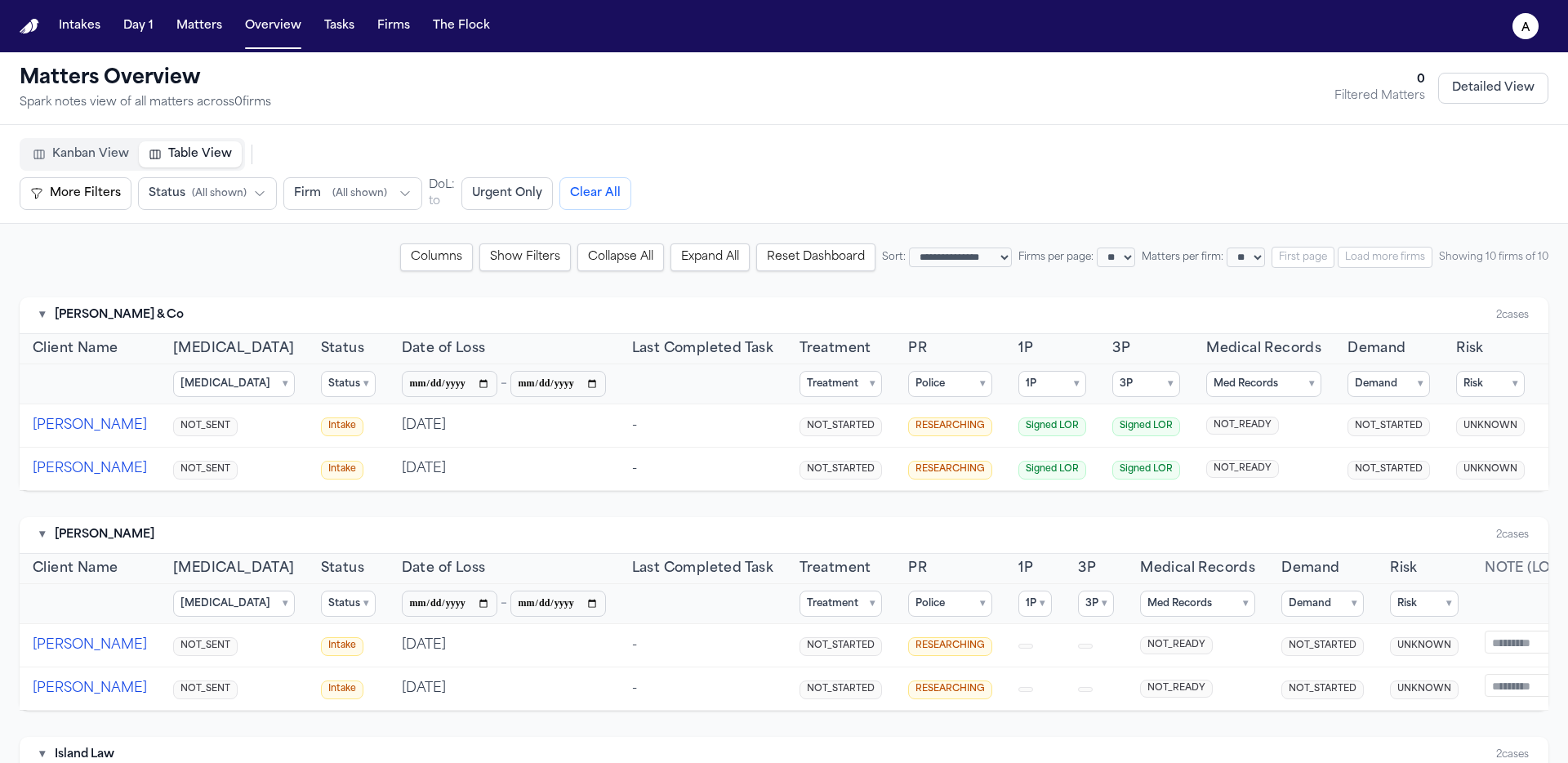
click at [908, 376] on button "Police ▾" at bounding box center [950, 384] width 84 height 26
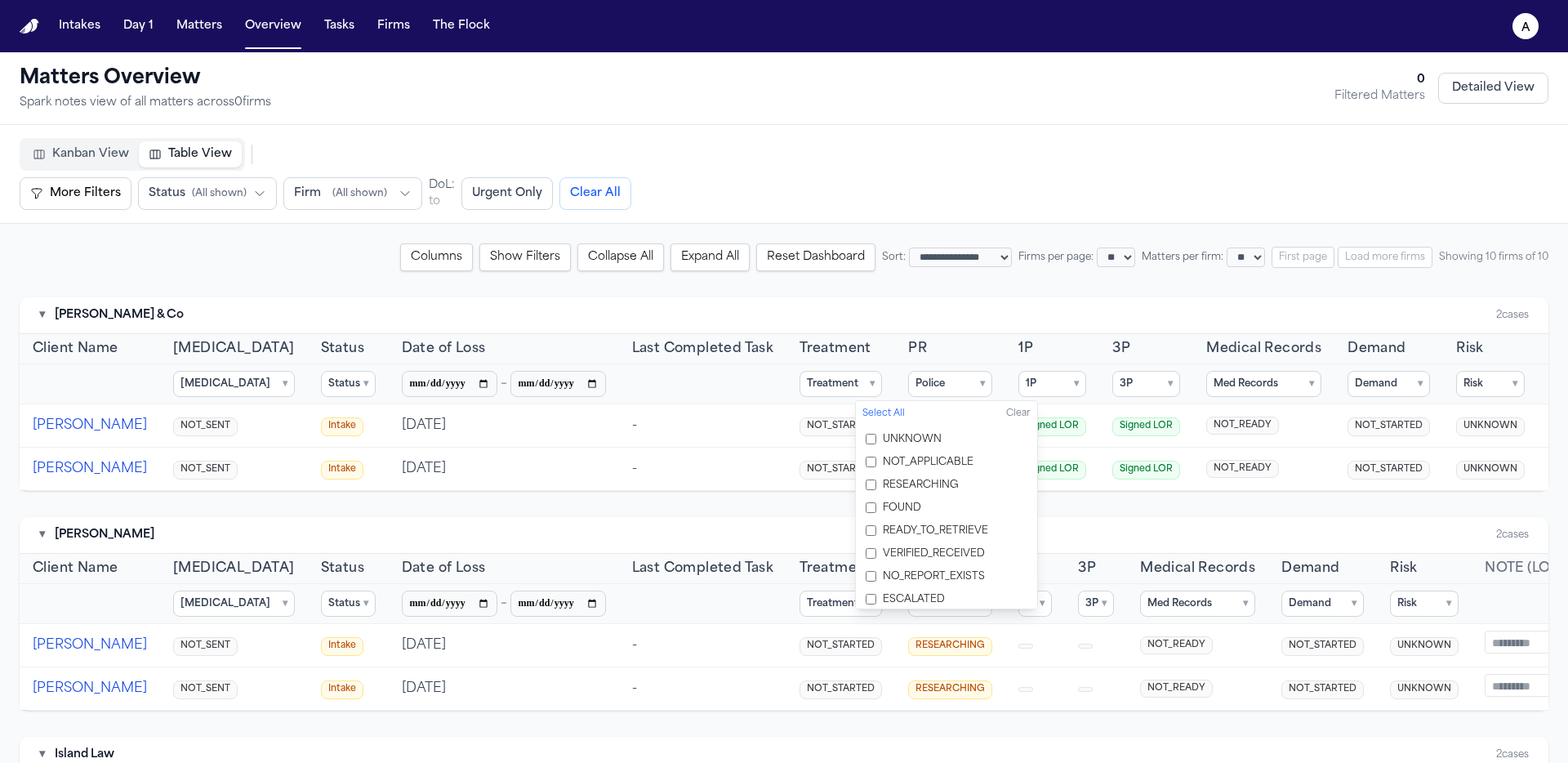
click at [908, 376] on button "Police ▾" at bounding box center [950, 384] width 84 height 26
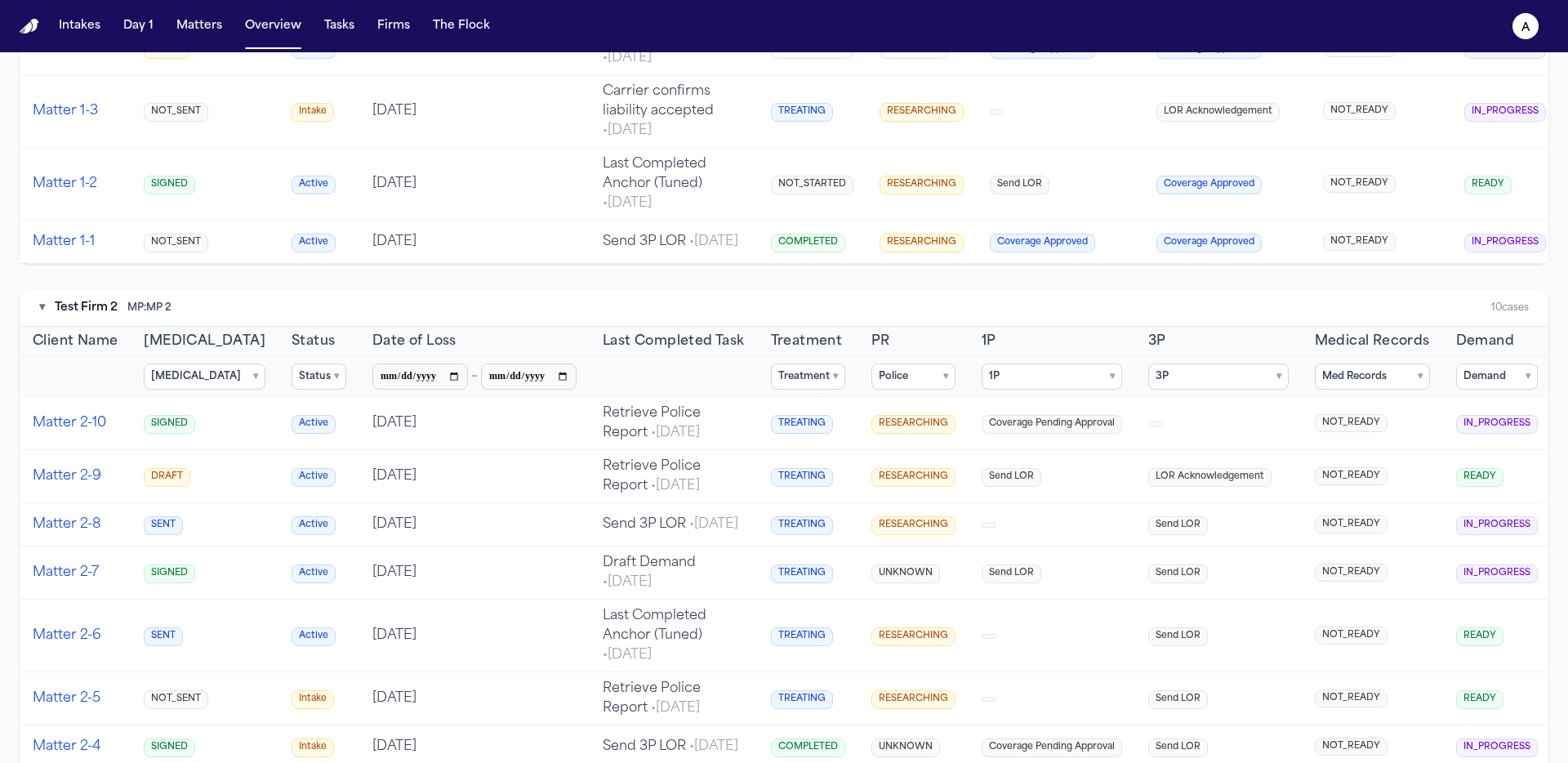
scroll to position [2160, 0]
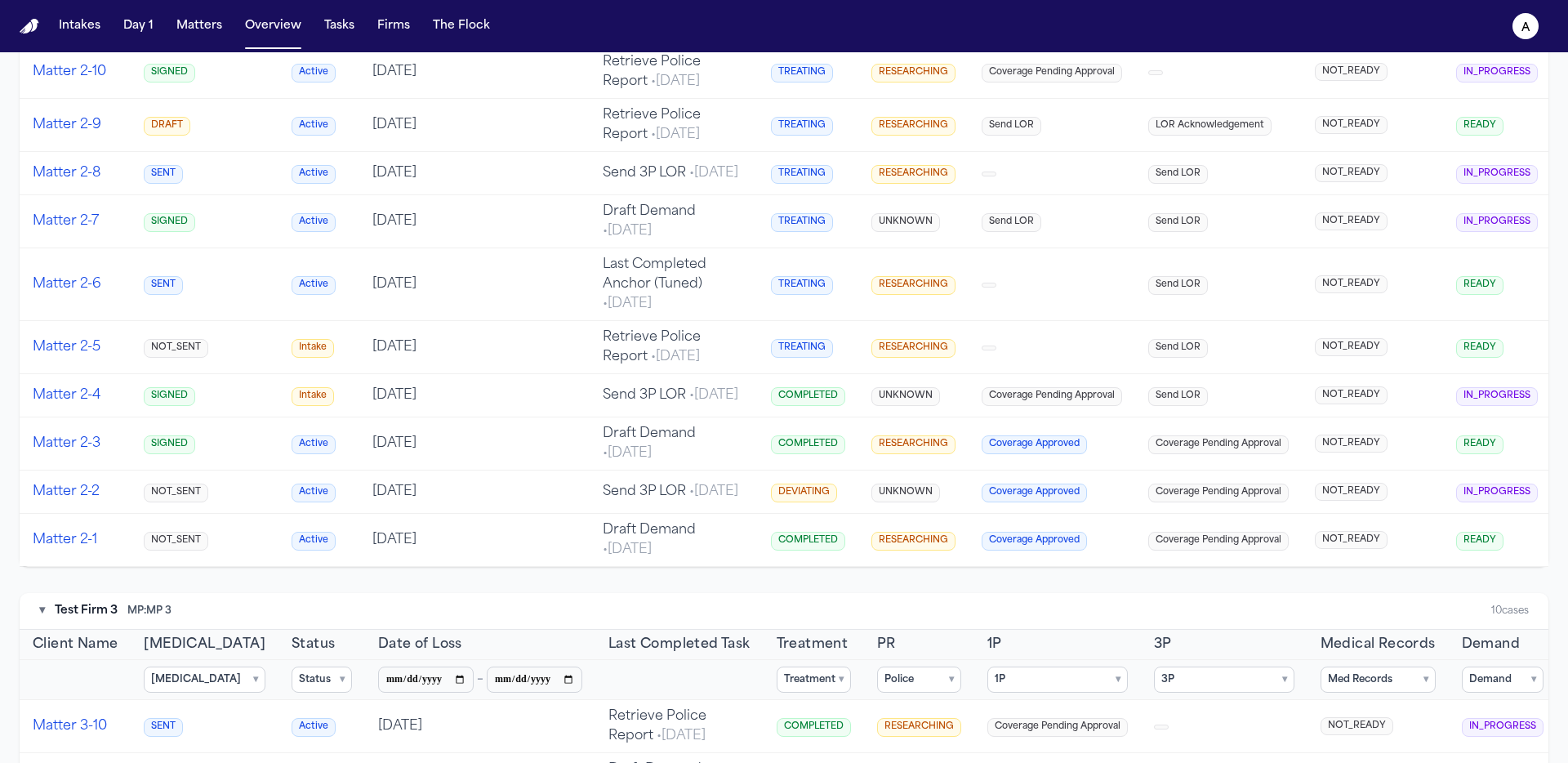
click at [292, 38] on button "Status ▾" at bounding box center [319, 25] width 55 height 26
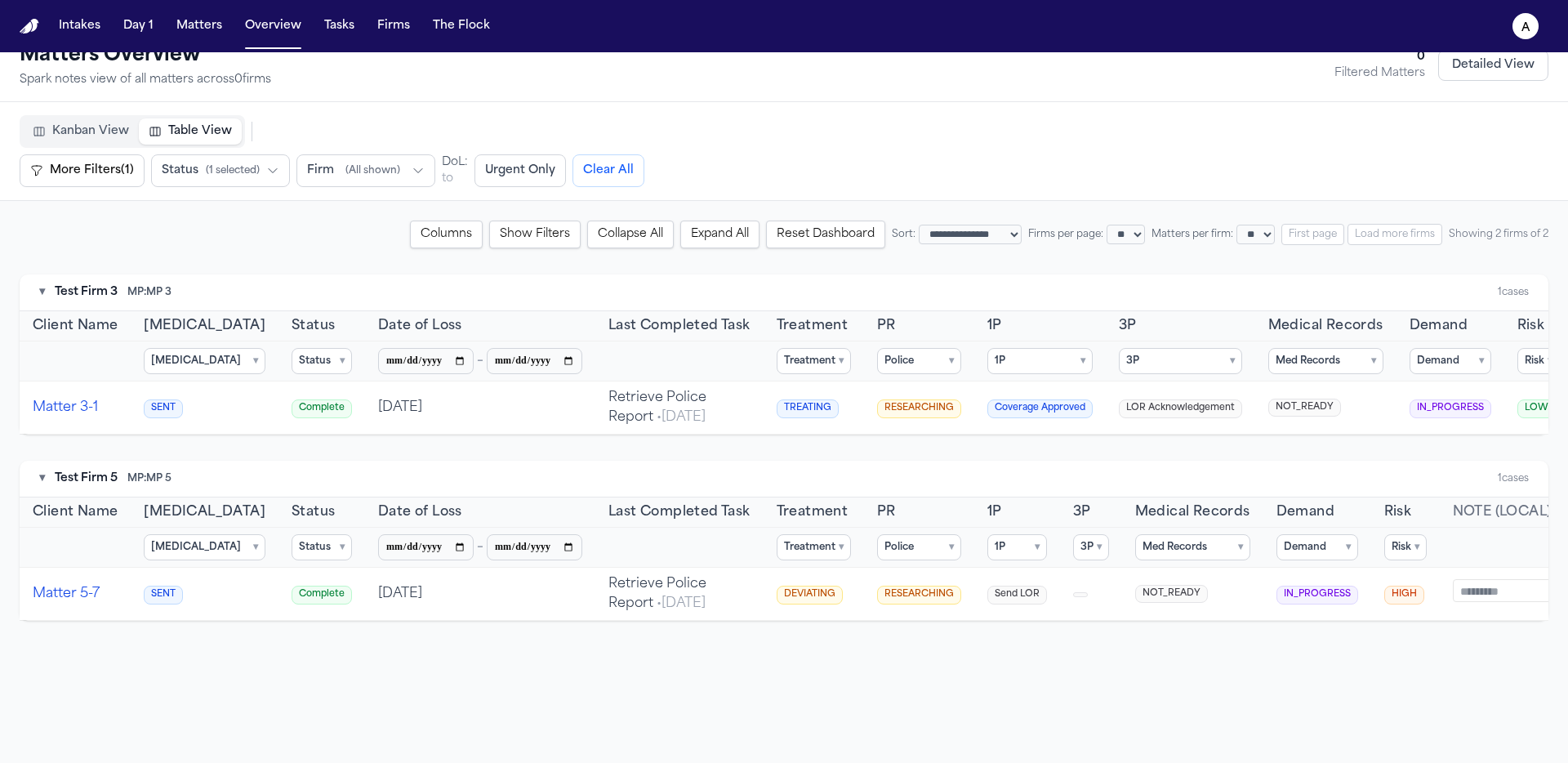
scroll to position [0, 0]
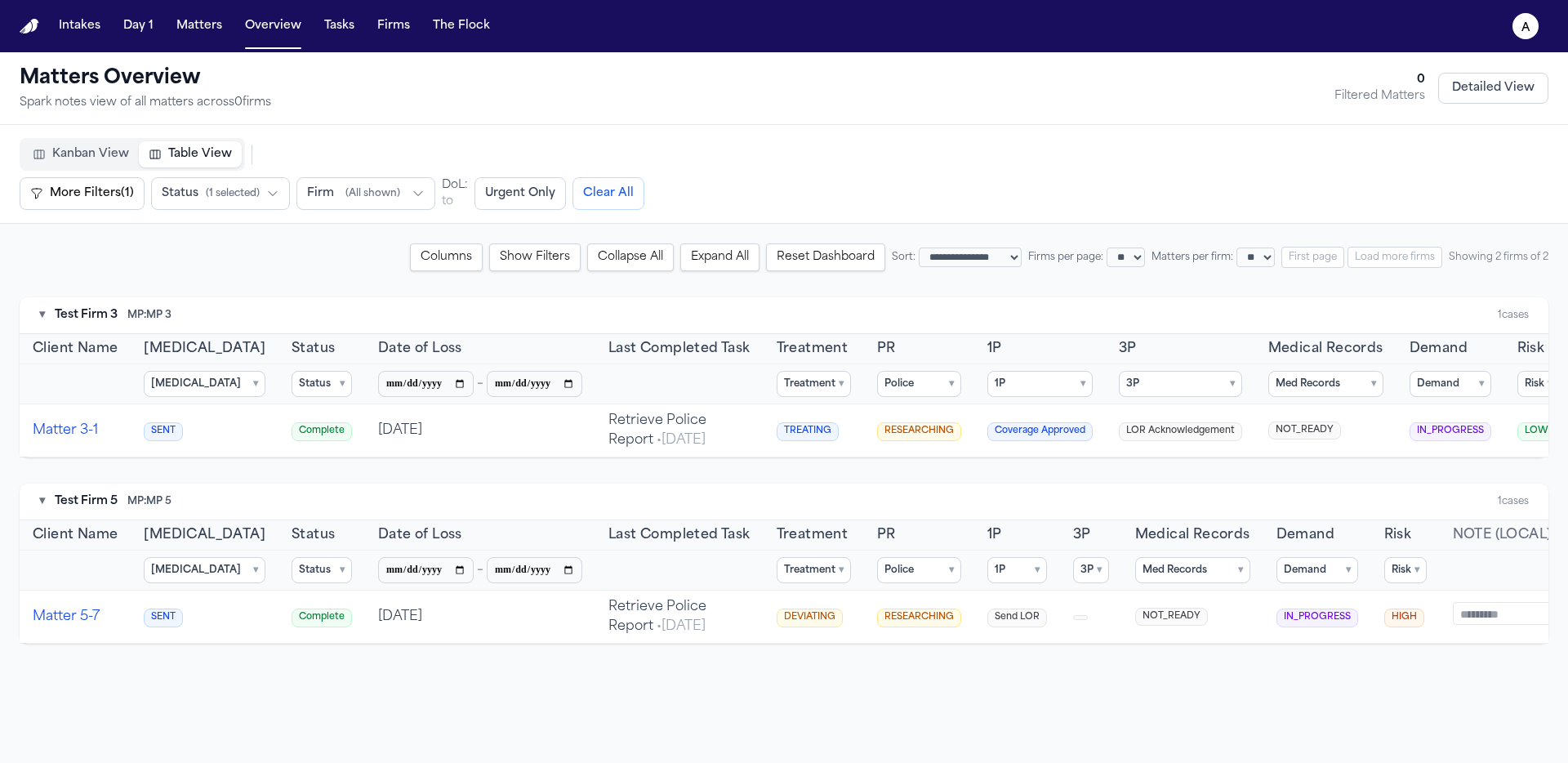
click at [811, 266] on button "Reset Dashboard" at bounding box center [825, 257] width 119 height 28
select select "*"
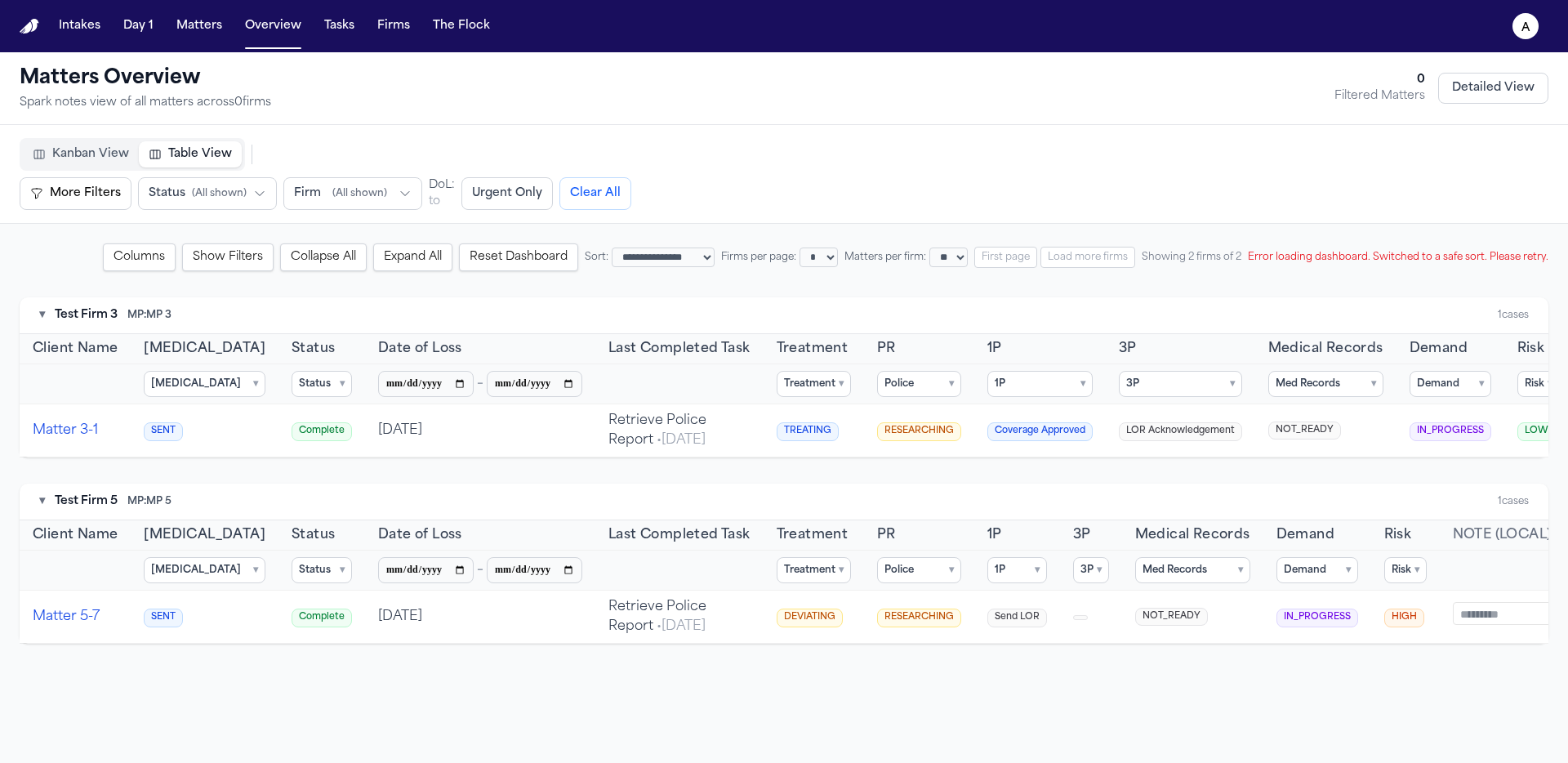
click at [466, 261] on button "Reset Dashboard" at bounding box center [519, 257] width 119 height 28
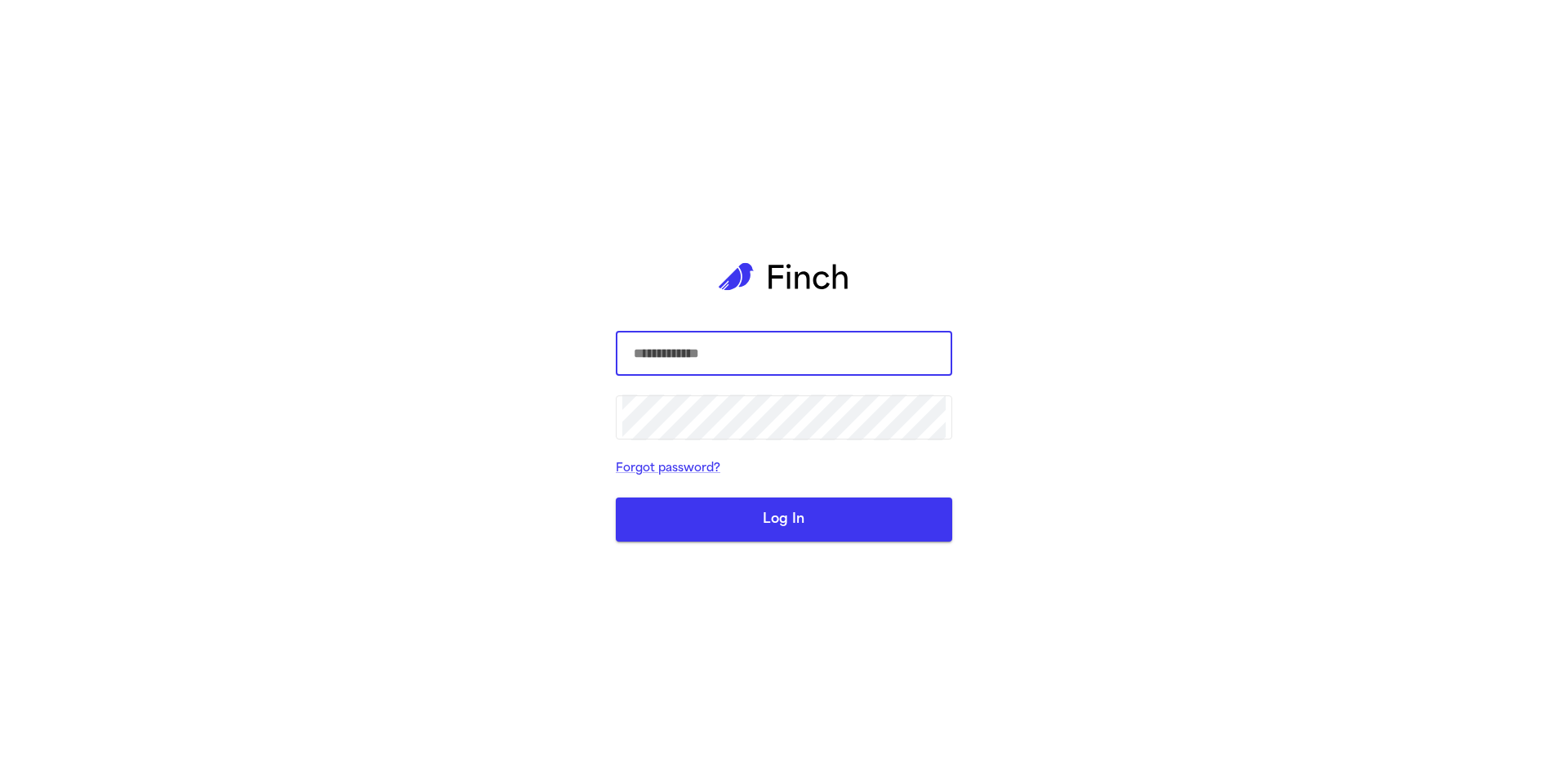
select select "*"
select select "**"
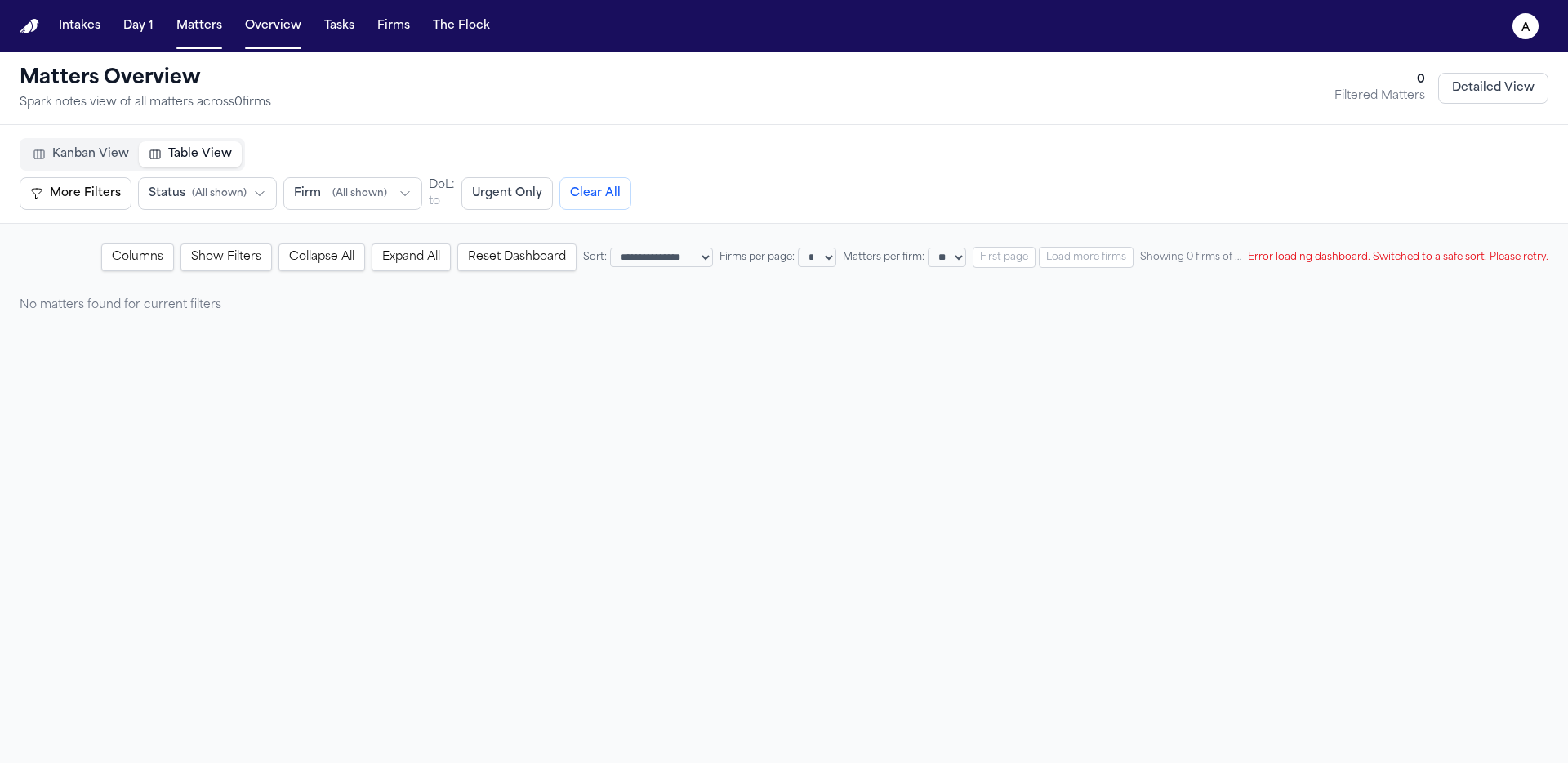
click at [457, 268] on button "Reset Dashboard" at bounding box center [517, 257] width 119 height 28
drag, startPoint x: 1254, startPoint y: 261, endPoint x: 1565, endPoint y: 255, distance: 311.1
click at [1565, 255] on div "**********" at bounding box center [784, 278] width 1568 height 109
copy div "Error loading dashboard. Switched to a safe sort. Please retry."
click at [512, 255] on button "Reset Dashboard" at bounding box center [517, 257] width 119 height 28
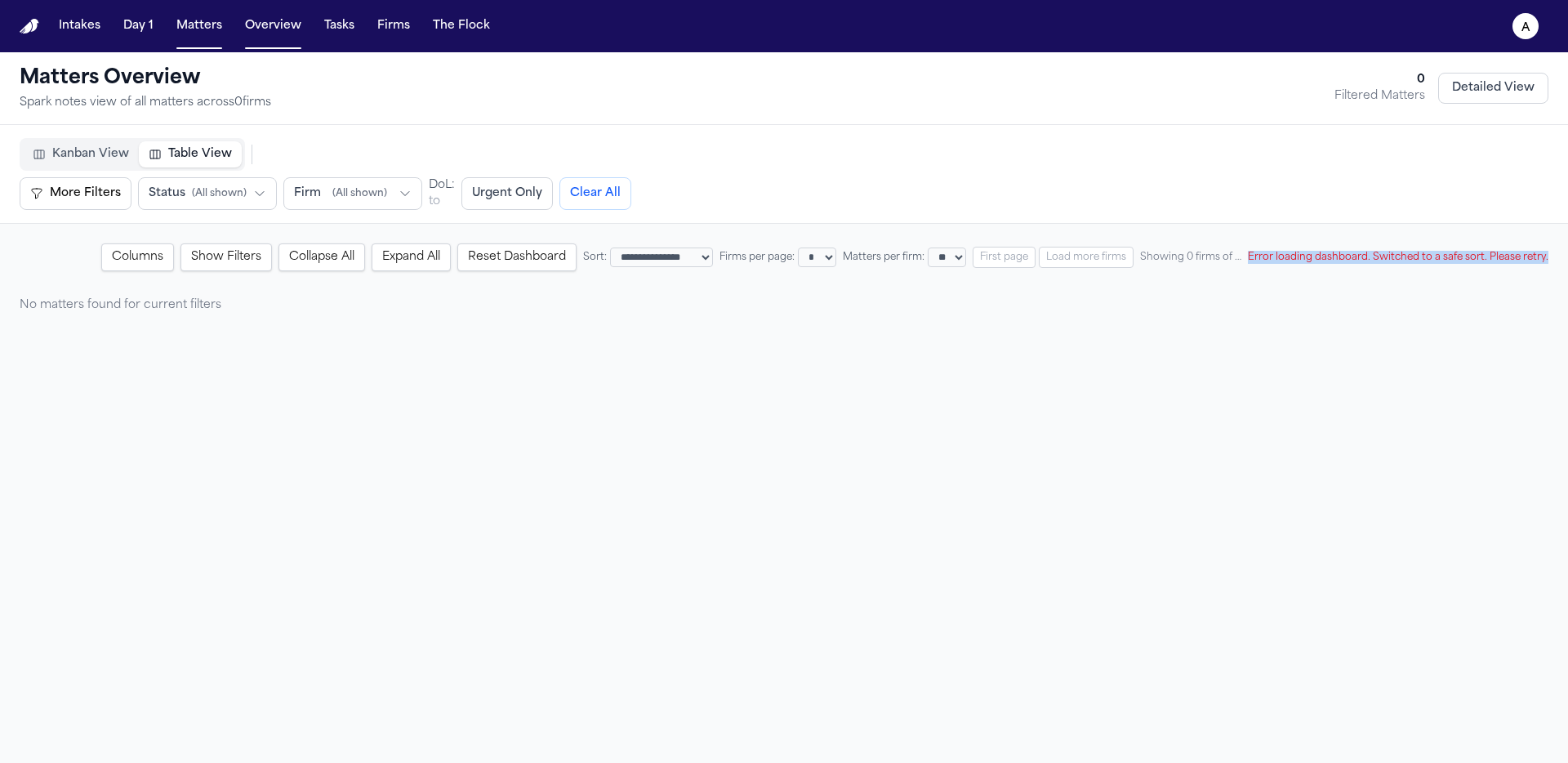
click at [513, 256] on button "Reset Dashboard" at bounding box center [517, 257] width 119 height 28
click at [513, 257] on button "Reset Dashboard" at bounding box center [517, 257] width 119 height 28
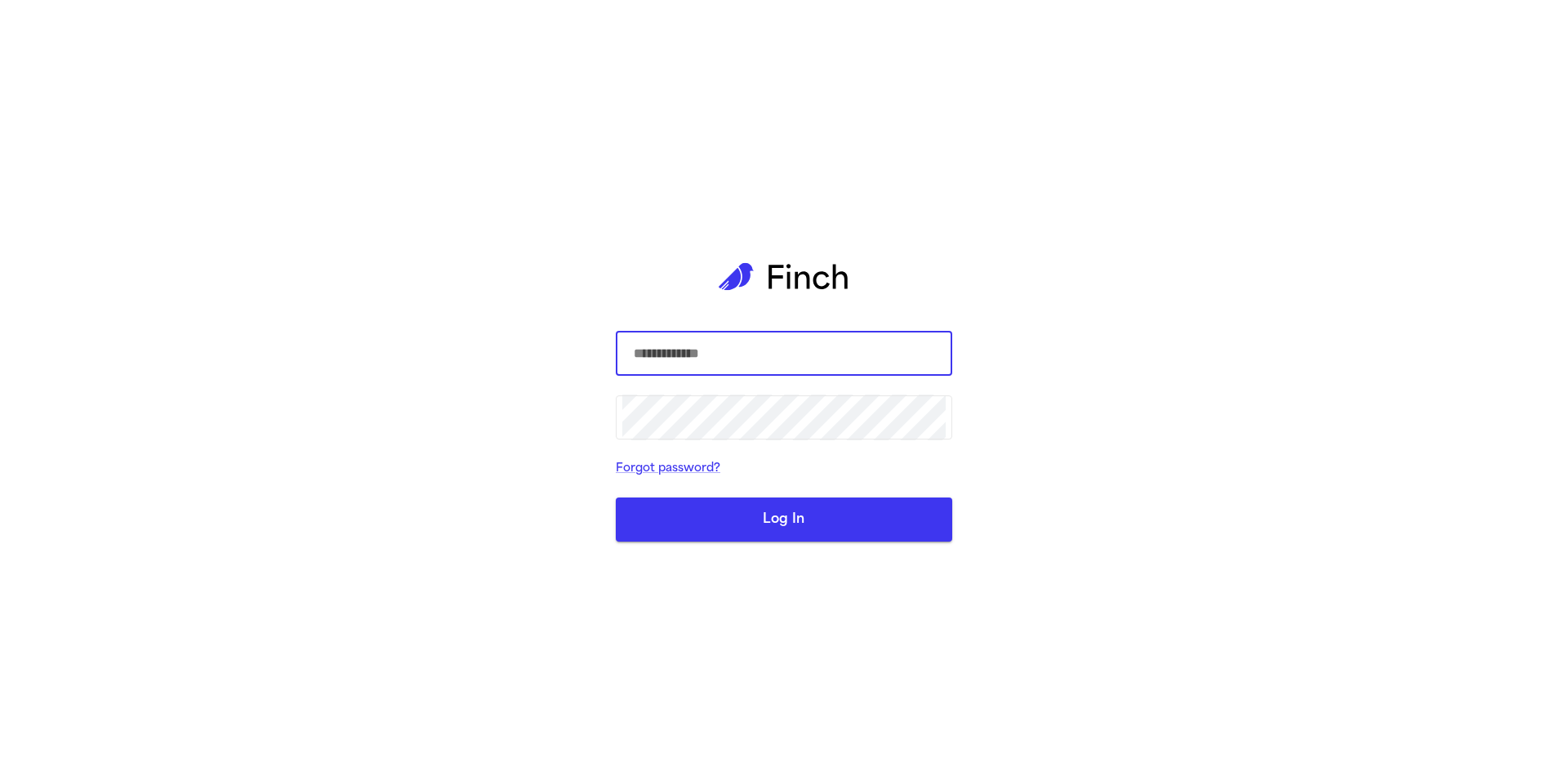
select select "*"
select select "**"
select select "*"
select select "**"
